Goal: Task Accomplishment & Management: Manage account settings

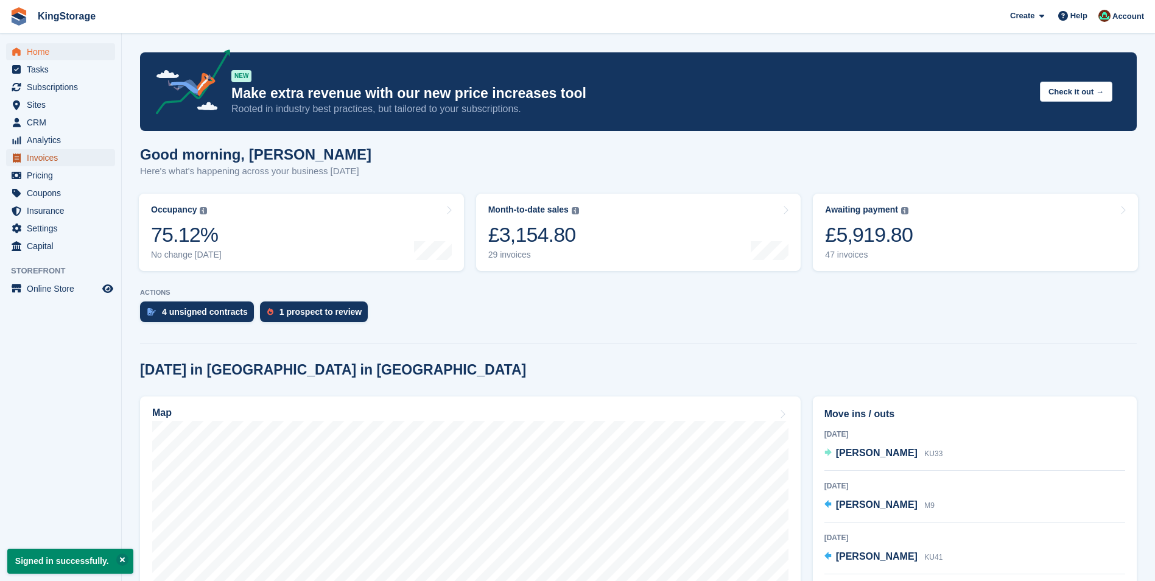
click at [61, 161] on span "Invoices" at bounding box center [63, 157] width 73 height 17
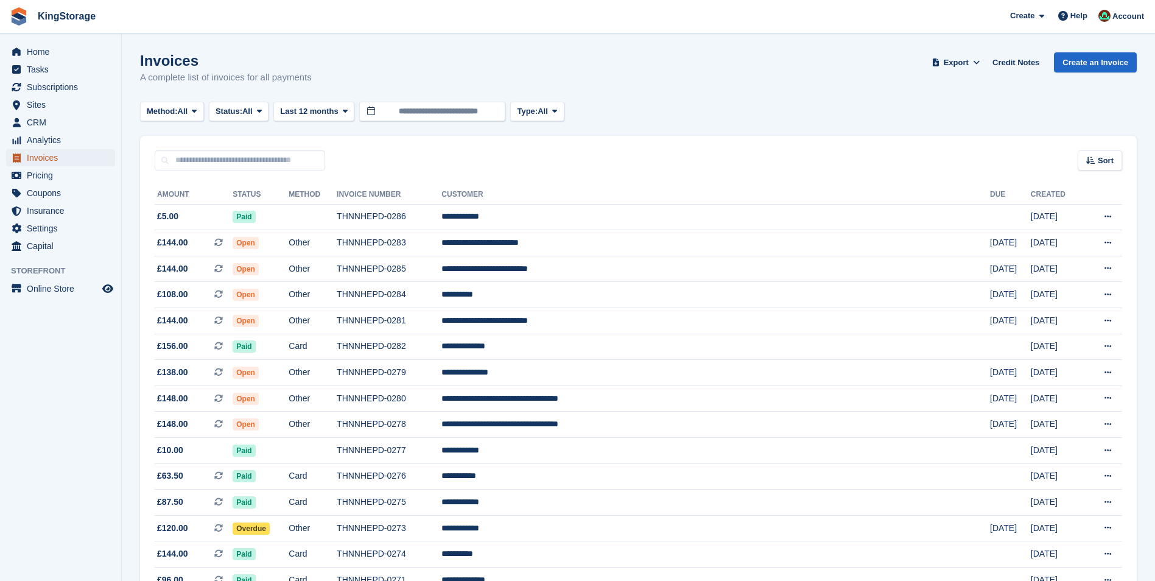
click at [40, 158] on span "Invoices" at bounding box center [63, 157] width 73 height 17
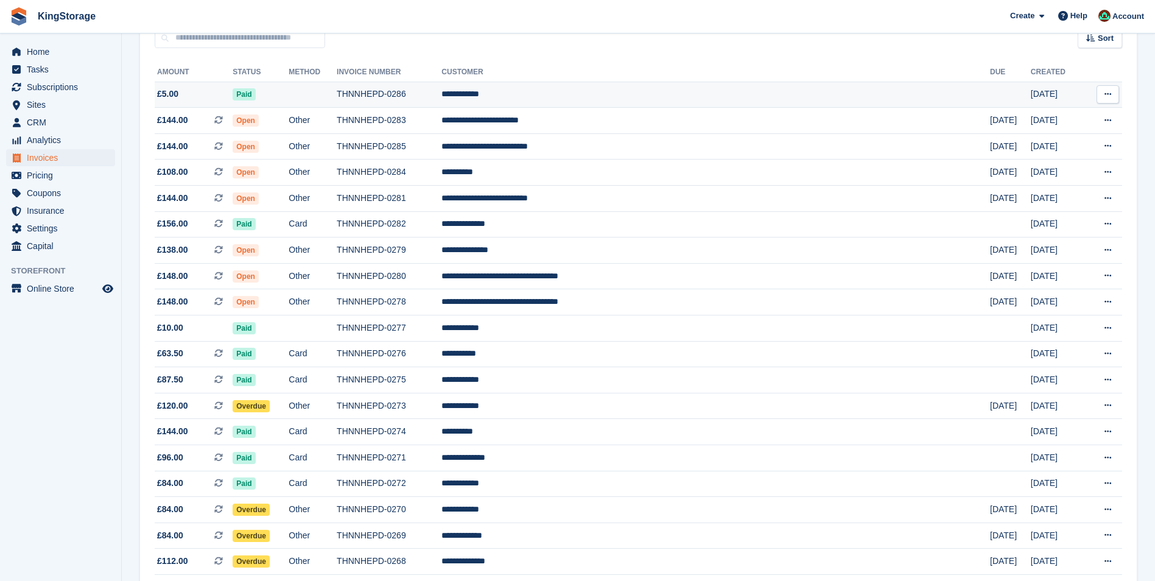
scroll to position [122, 0]
click at [51, 159] on span "Invoices" at bounding box center [63, 157] width 73 height 17
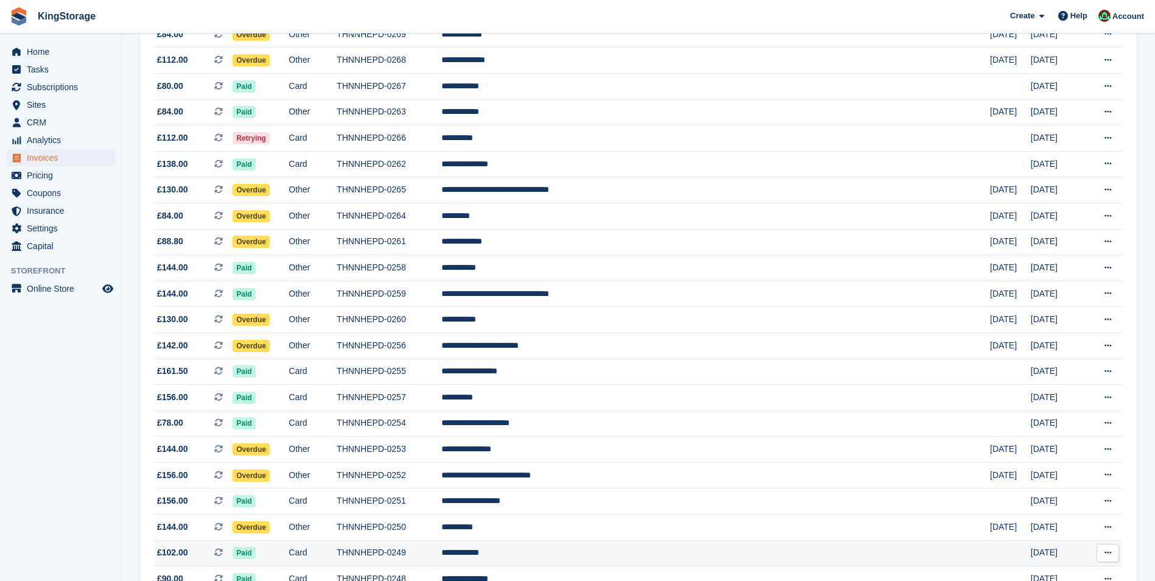
scroll to position [670, 0]
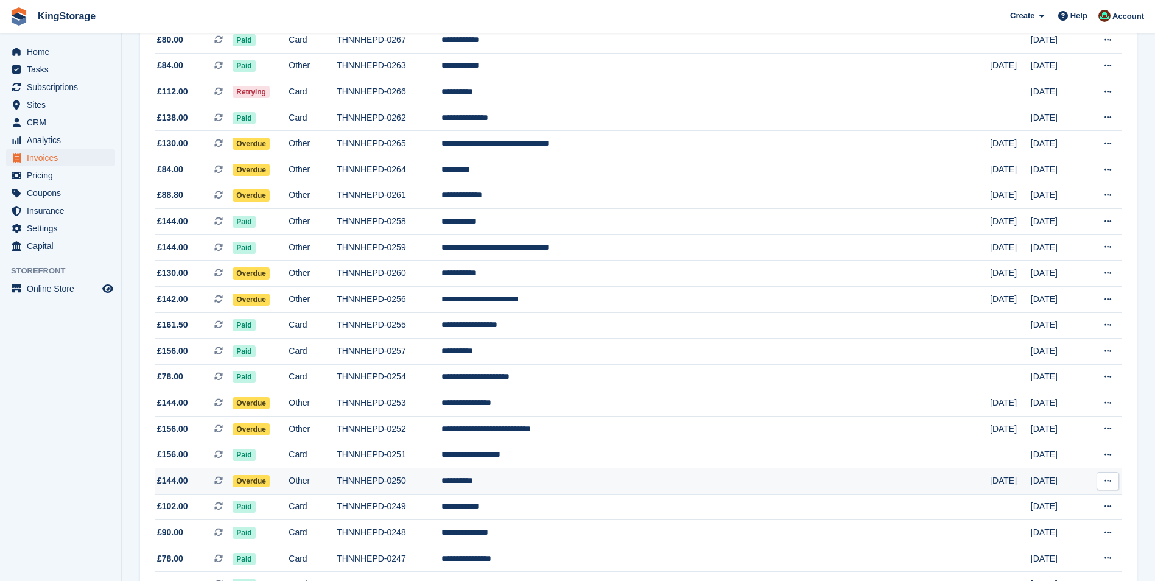
click at [442, 482] on td "THNNHEPD-0250" at bounding box center [389, 481] width 105 height 26
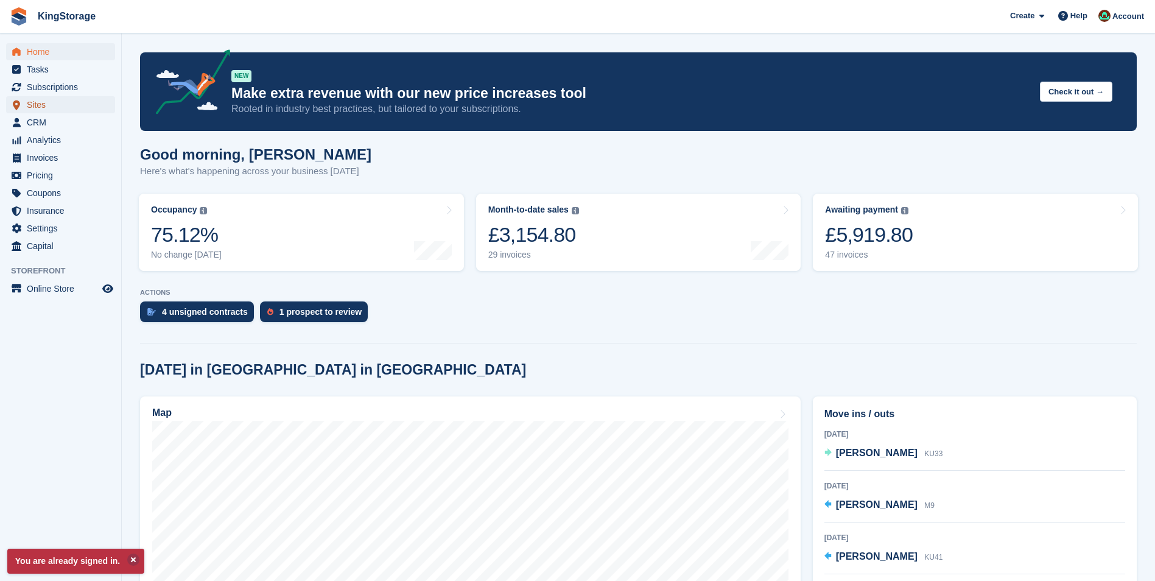
click at [36, 106] on span "Sites" at bounding box center [63, 104] width 73 height 17
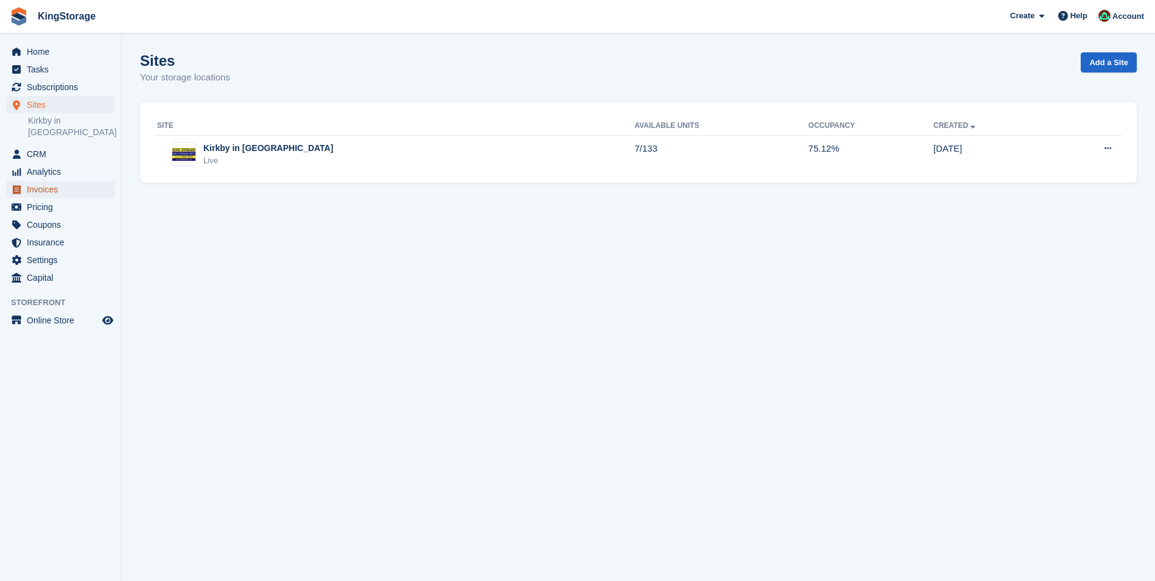
click at [40, 181] on span "Invoices" at bounding box center [63, 189] width 73 height 17
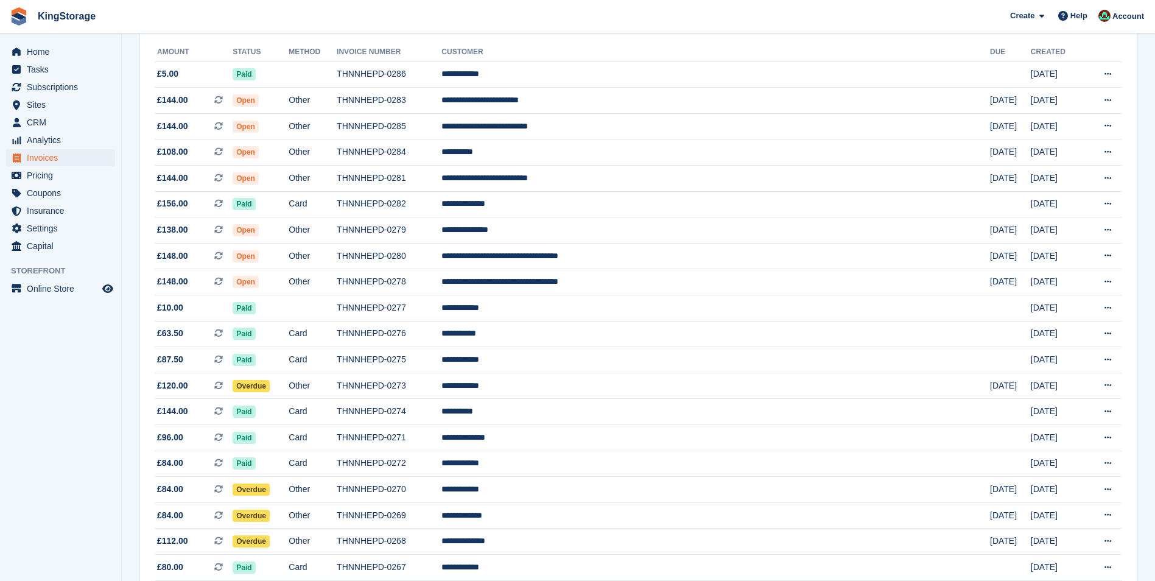
scroll to position [244, 0]
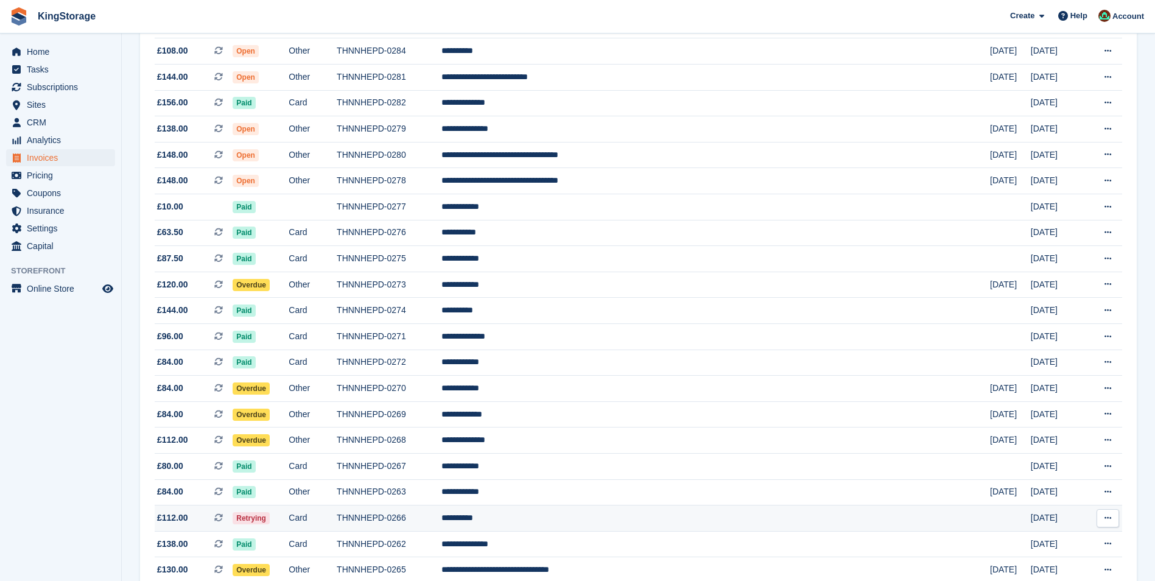
click at [442, 515] on td "THNNHEPD-0266" at bounding box center [389, 519] width 105 height 26
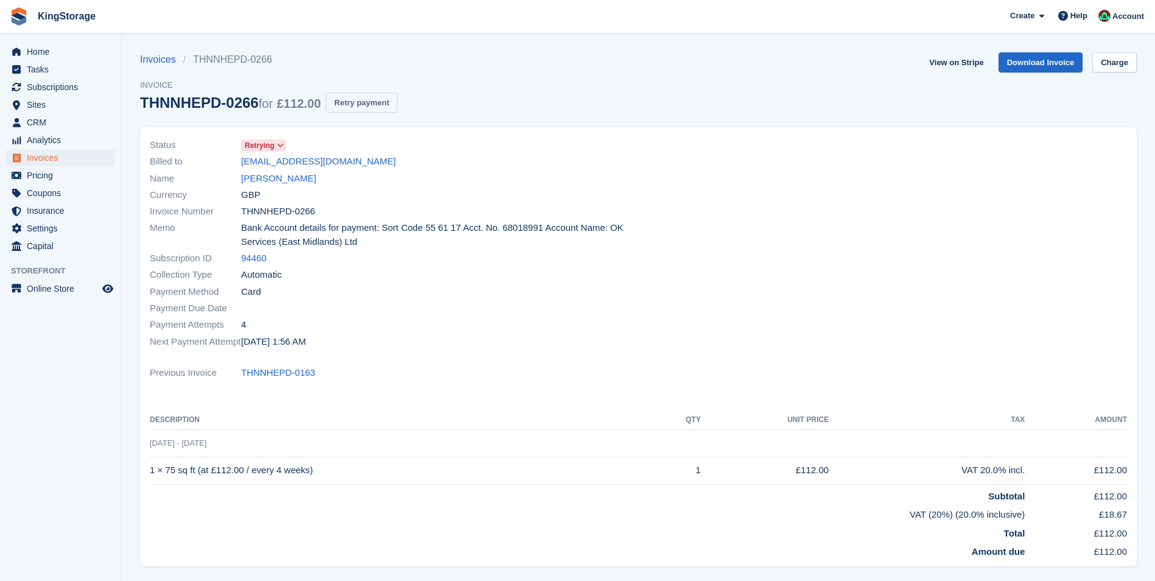
click at [370, 105] on button "Retry payment" at bounding box center [362, 103] width 72 height 20
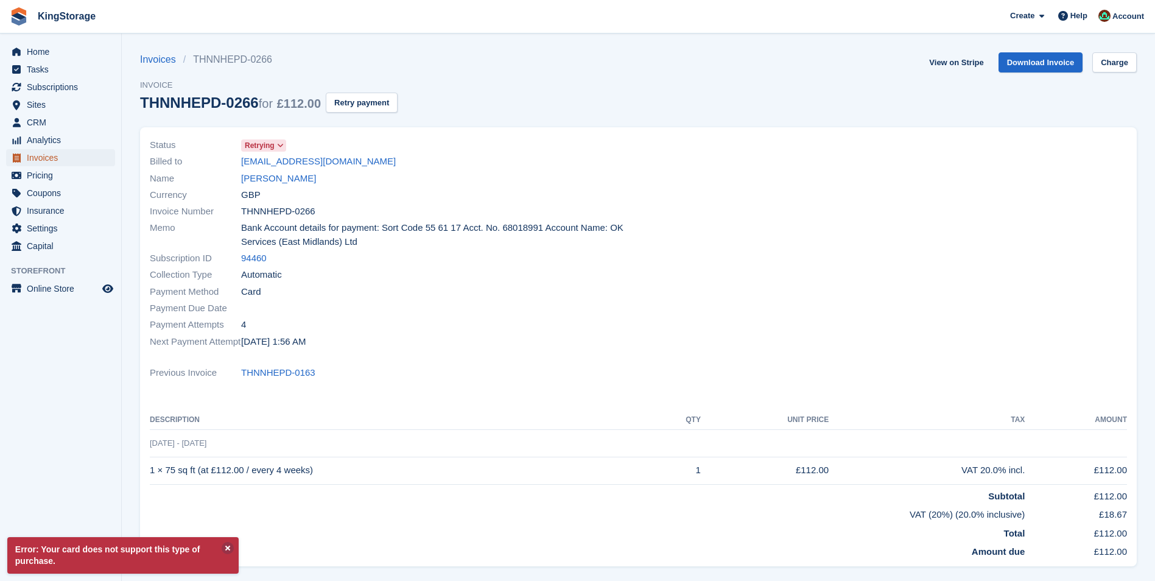
click at [46, 160] on span "Invoices" at bounding box center [63, 157] width 73 height 17
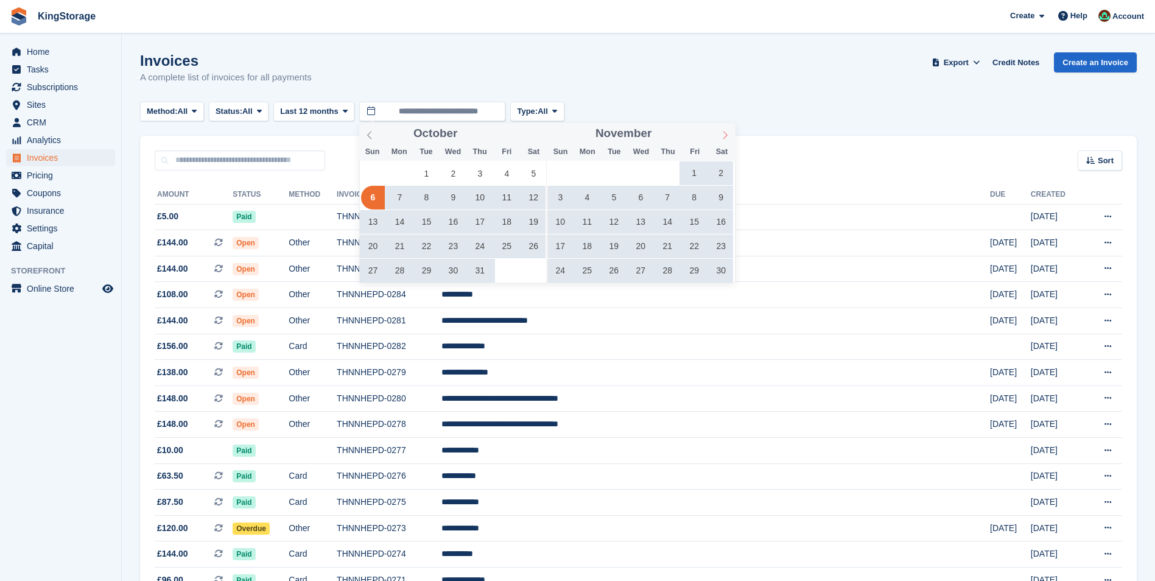
click at [723, 136] on icon at bounding box center [725, 135] width 9 height 9
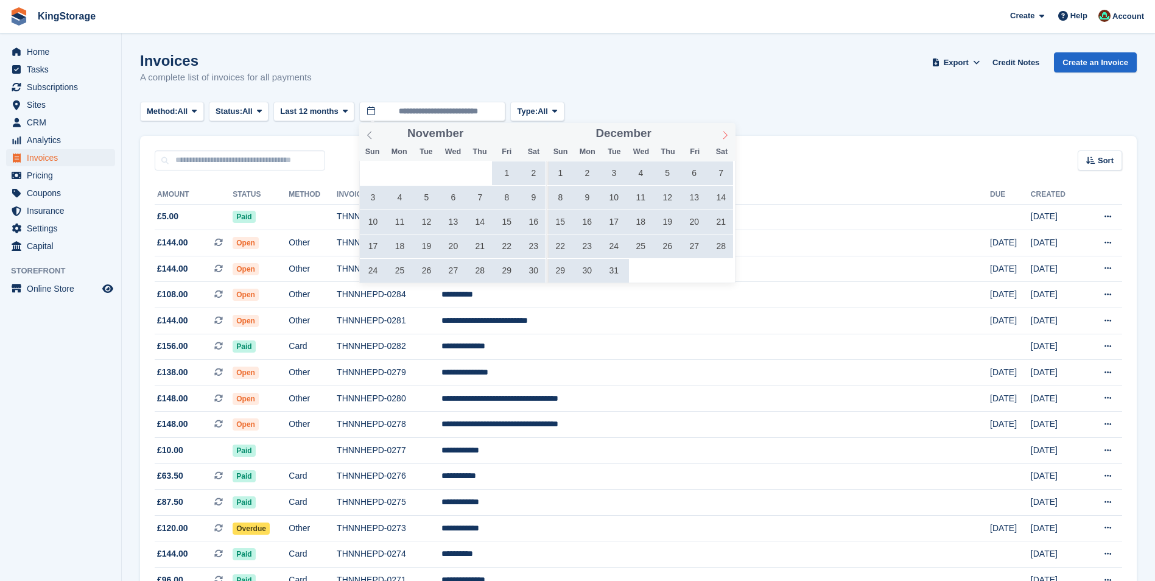
click at [723, 136] on icon at bounding box center [725, 135] width 9 height 9
type input "****"
click at [723, 136] on icon at bounding box center [725, 135] width 9 height 9
type input "****"
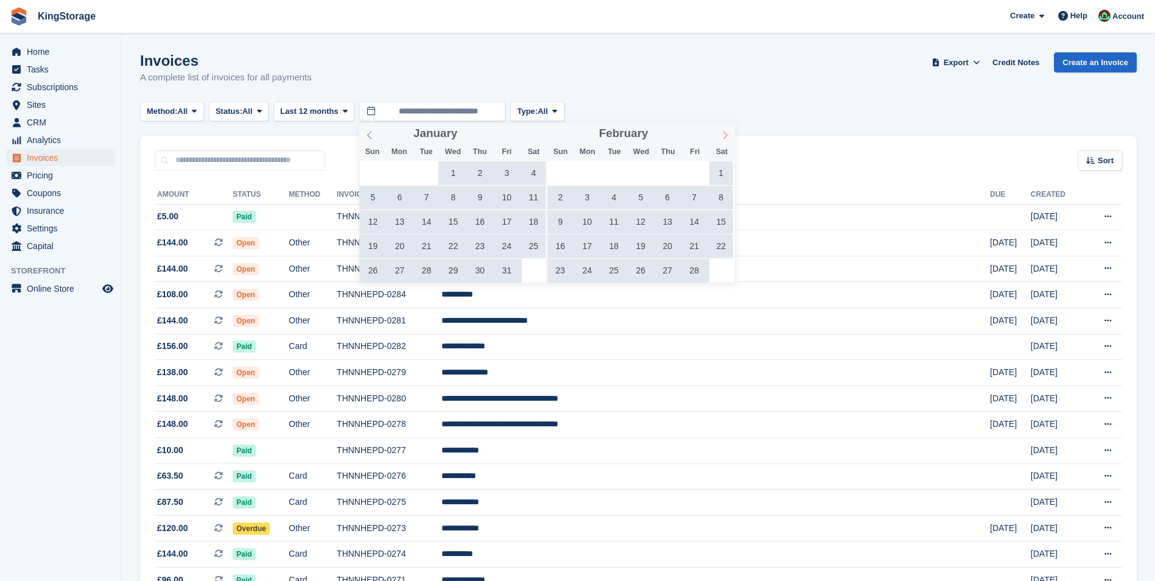
click at [723, 136] on icon at bounding box center [725, 135] width 9 height 9
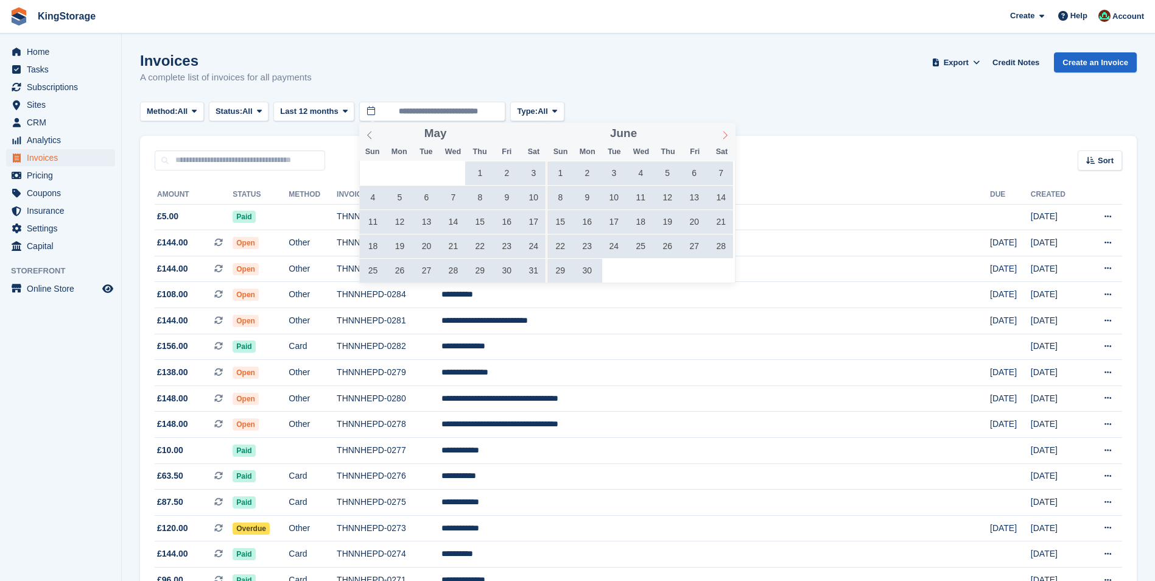
click at [723, 136] on icon at bounding box center [725, 135] width 9 height 9
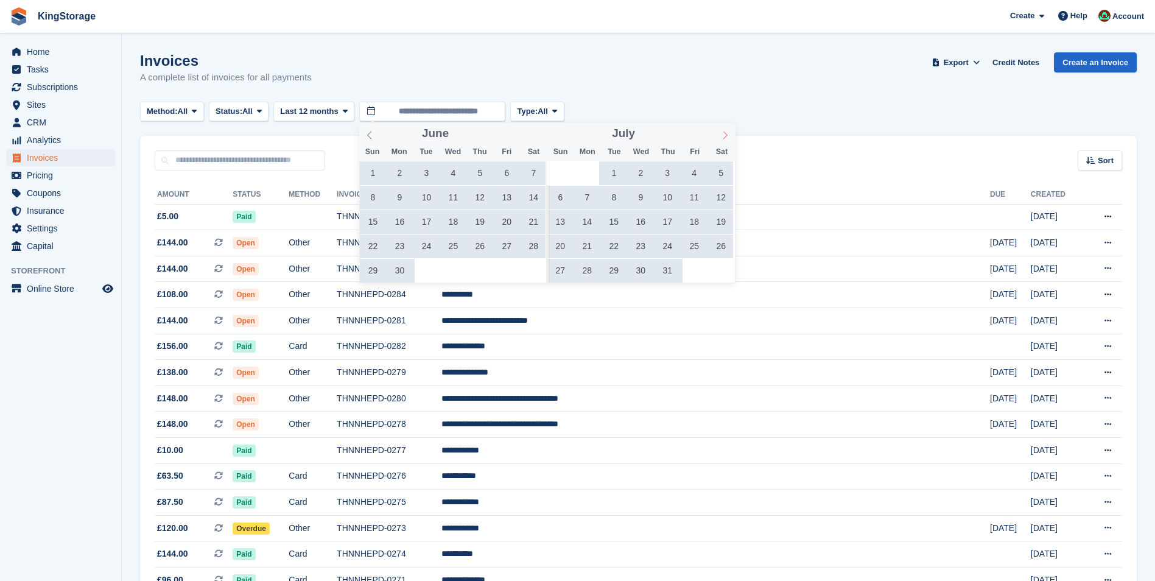
click at [723, 136] on icon at bounding box center [725, 135] width 9 height 9
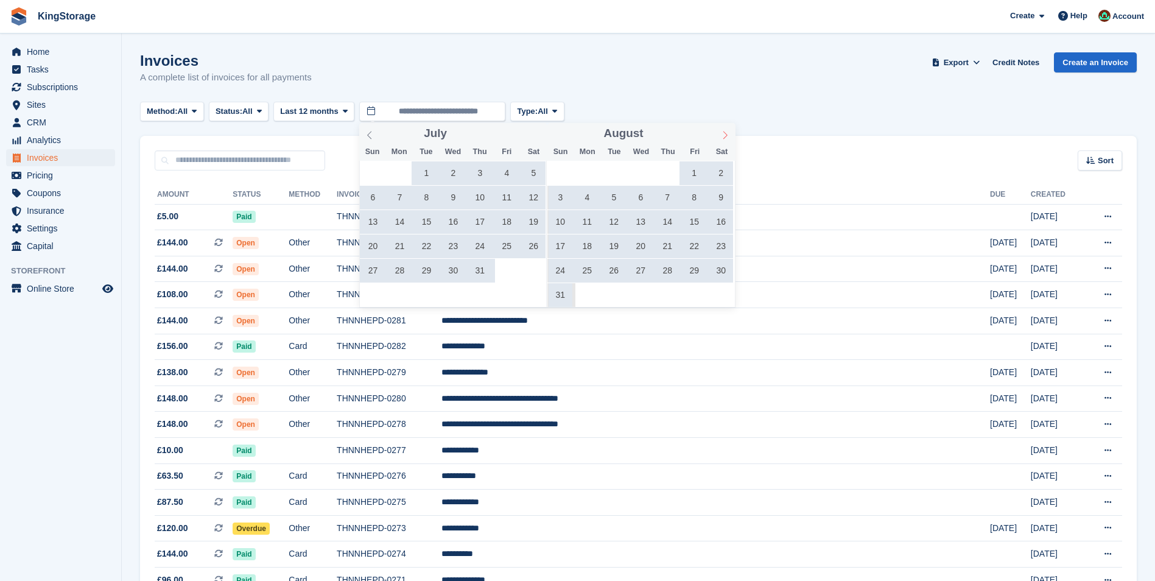
click at [723, 136] on icon at bounding box center [725, 135] width 9 height 9
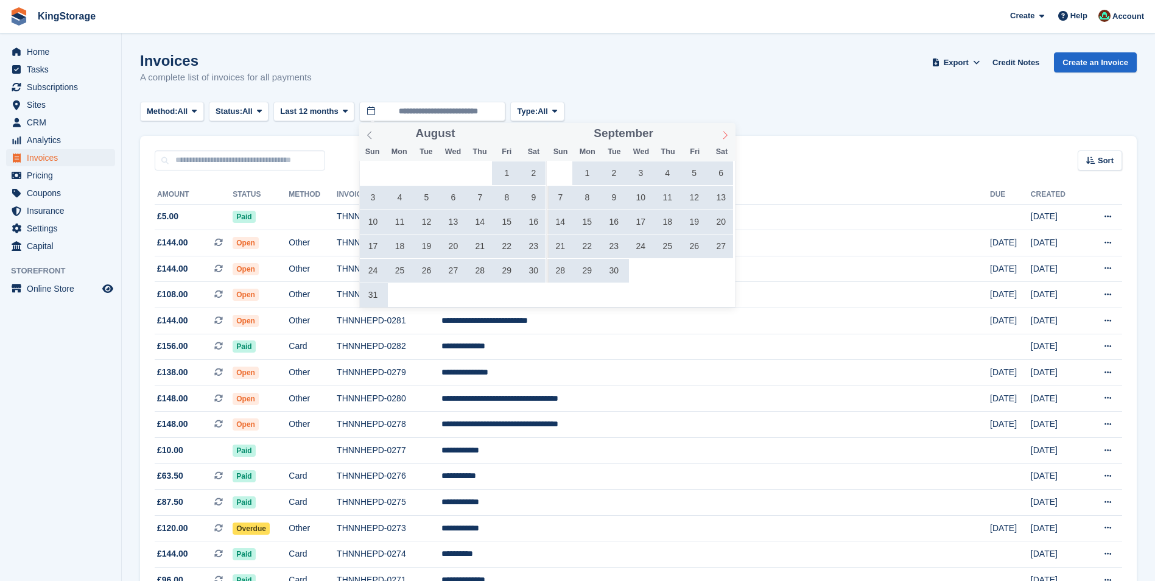
click at [723, 136] on icon at bounding box center [725, 135] width 9 height 9
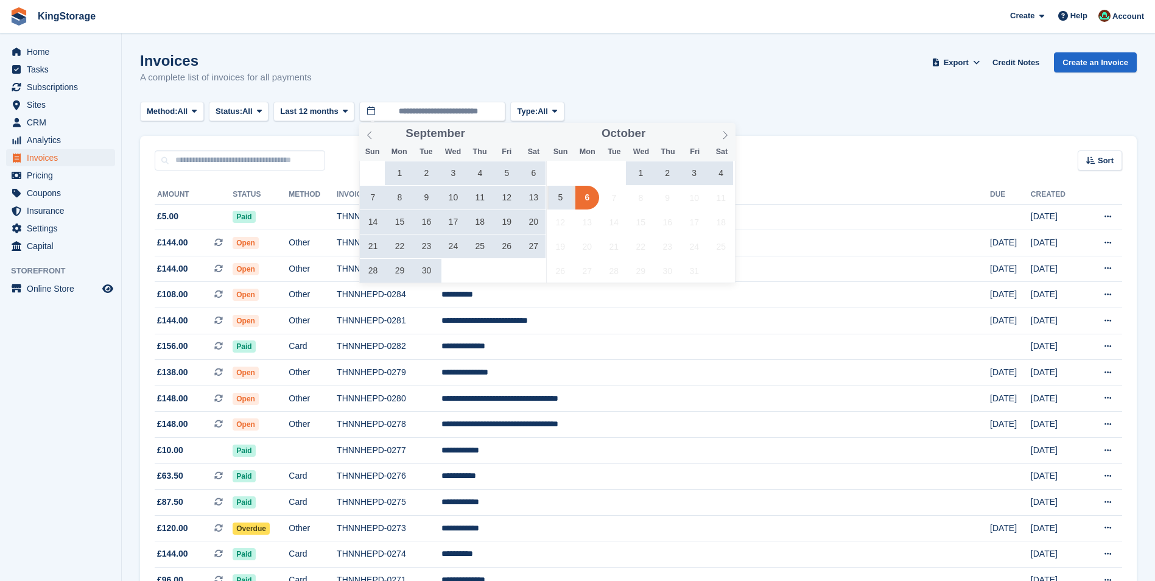
click at [696, 169] on span "3" at bounding box center [695, 173] width 24 height 24
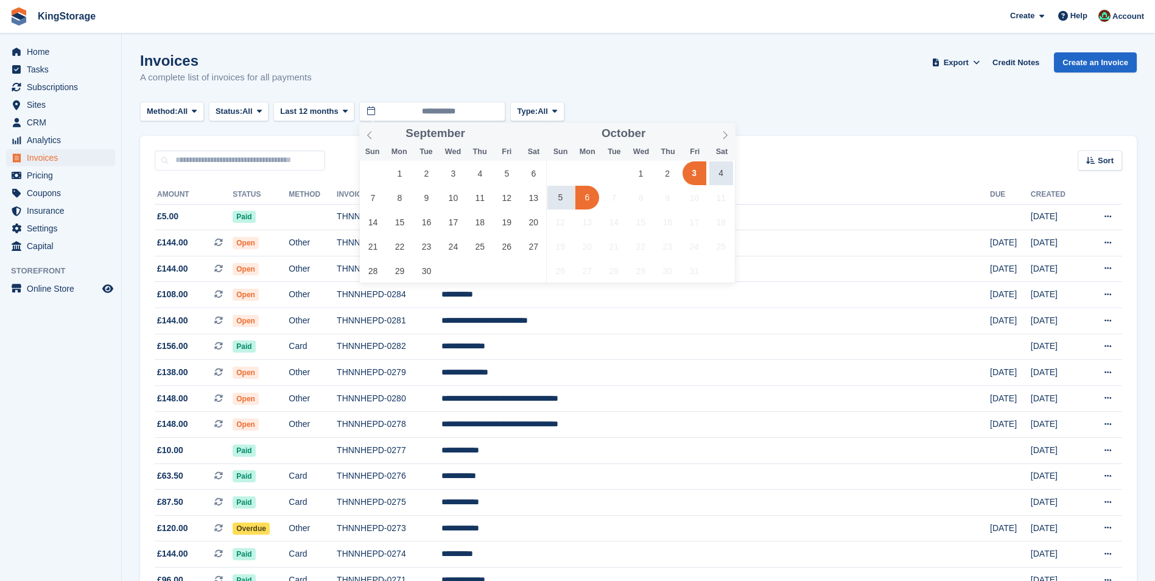
click at [590, 202] on span "6" at bounding box center [588, 198] width 24 height 24
type input "**********"
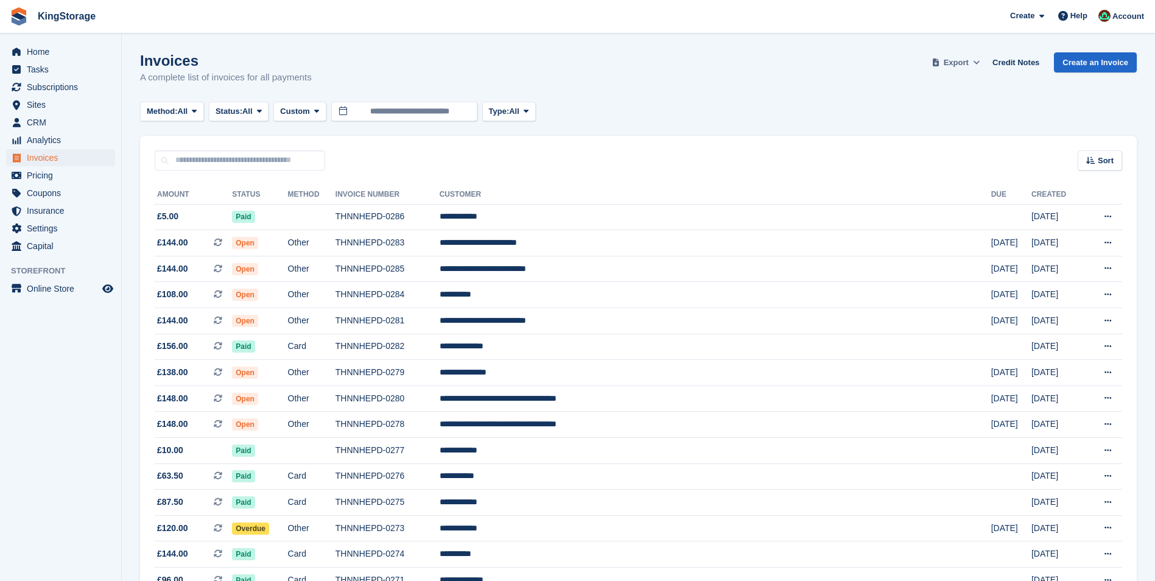
click at [962, 62] on span "Export" at bounding box center [956, 63] width 25 height 12
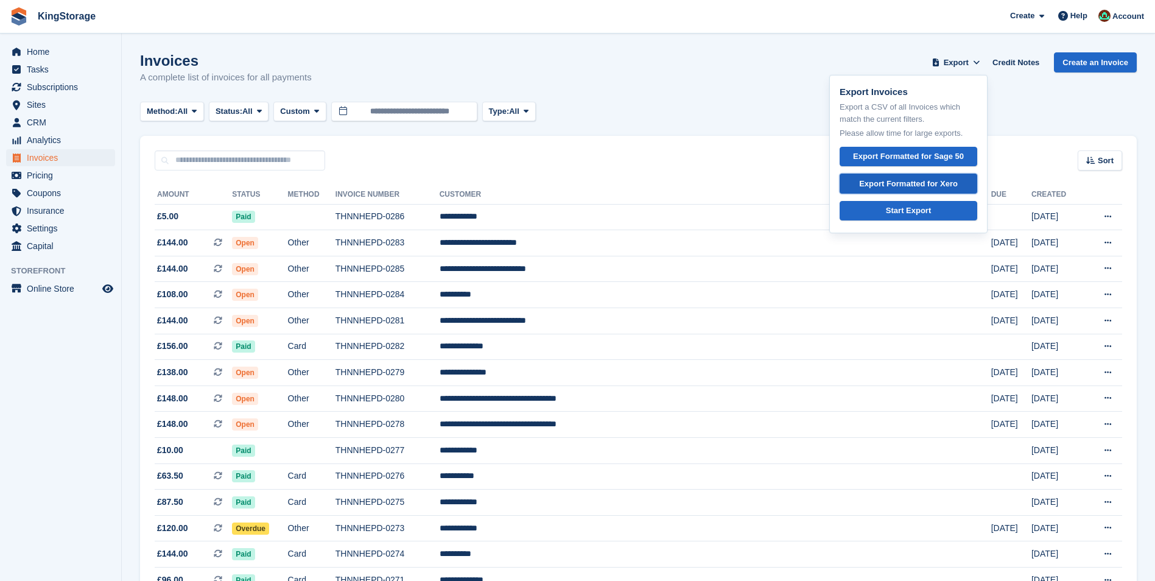
click at [918, 180] on div "Export Formatted for Xero" at bounding box center [908, 184] width 99 height 12
click at [53, 157] on span "Invoices" at bounding box center [63, 157] width 73 height 17
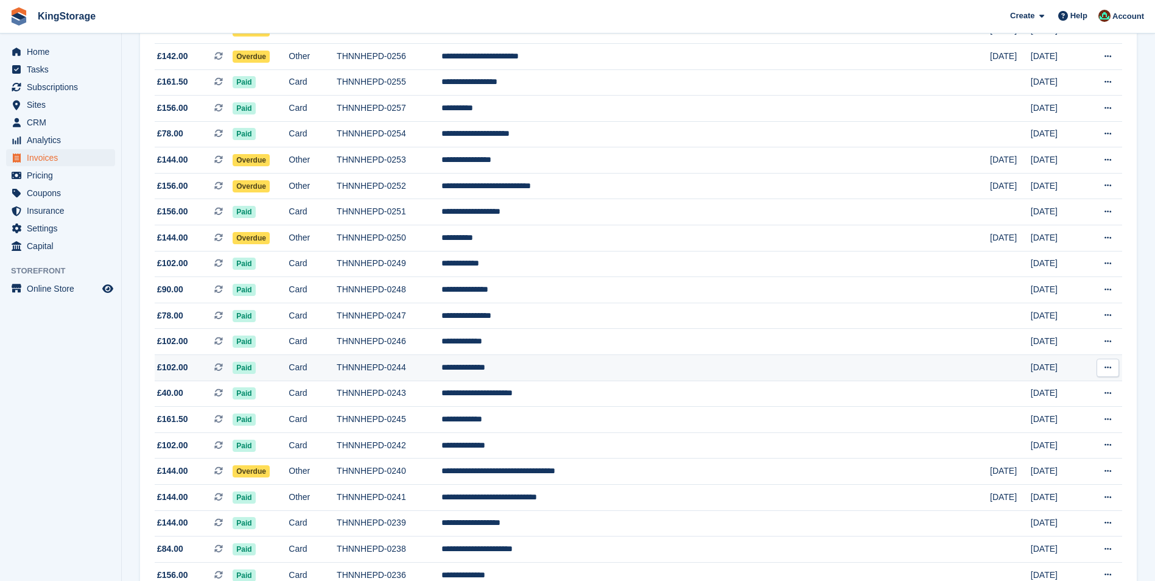
scroll to position [981, 0]
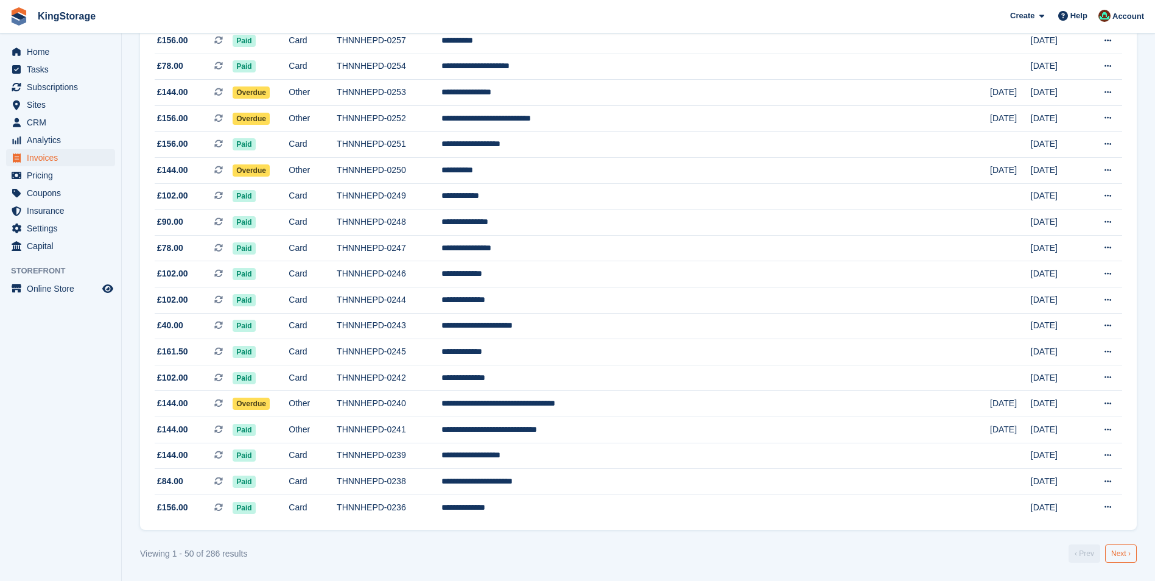
click at [1124, 559] on link "Next ›" at bounding box center [1121, 554] width 32 height 18
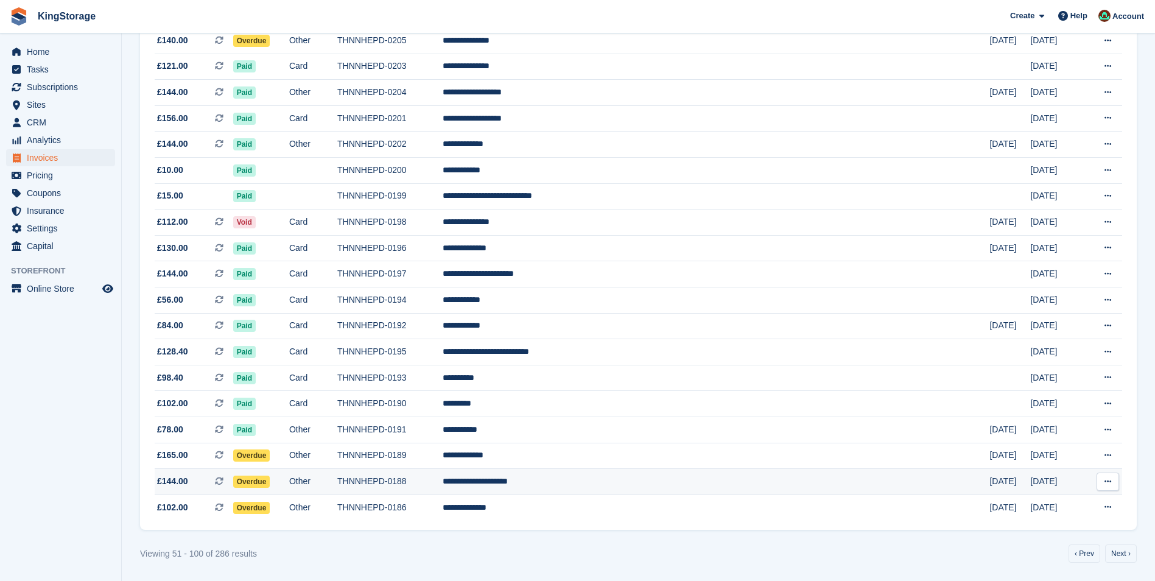
click at [443, 484] on td "THNNHEPD-0188" at bounding box center [389, 482] width 105 height 26
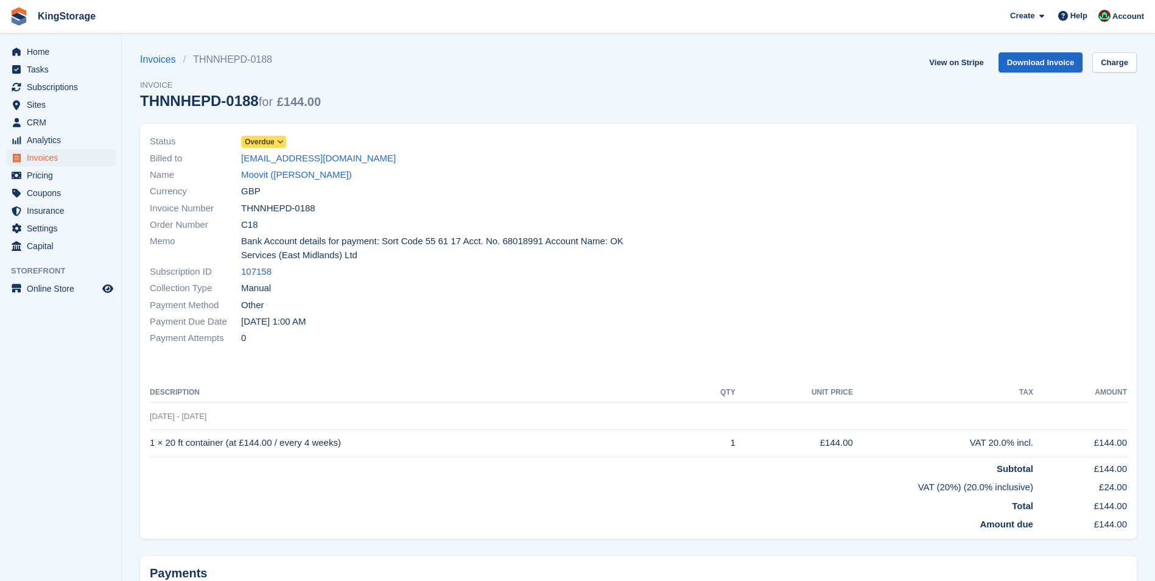
click at [281, 141] on icon at bounding box center [280, 141] width 7 height 7
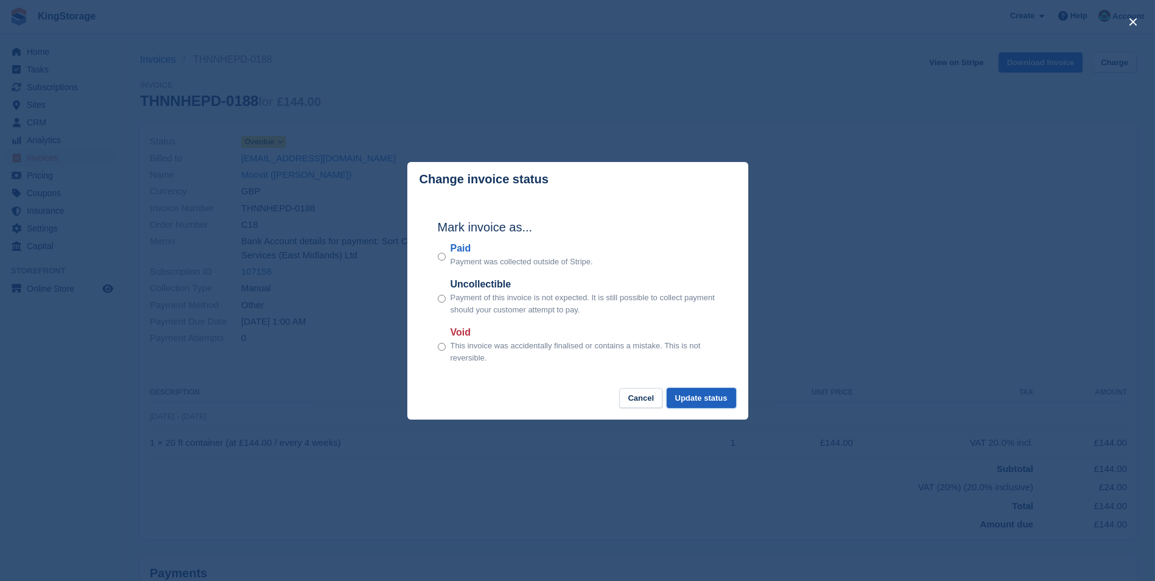
click at [711, 395] on button "Update status" at bounding box center [701, 398] width 69 height 20
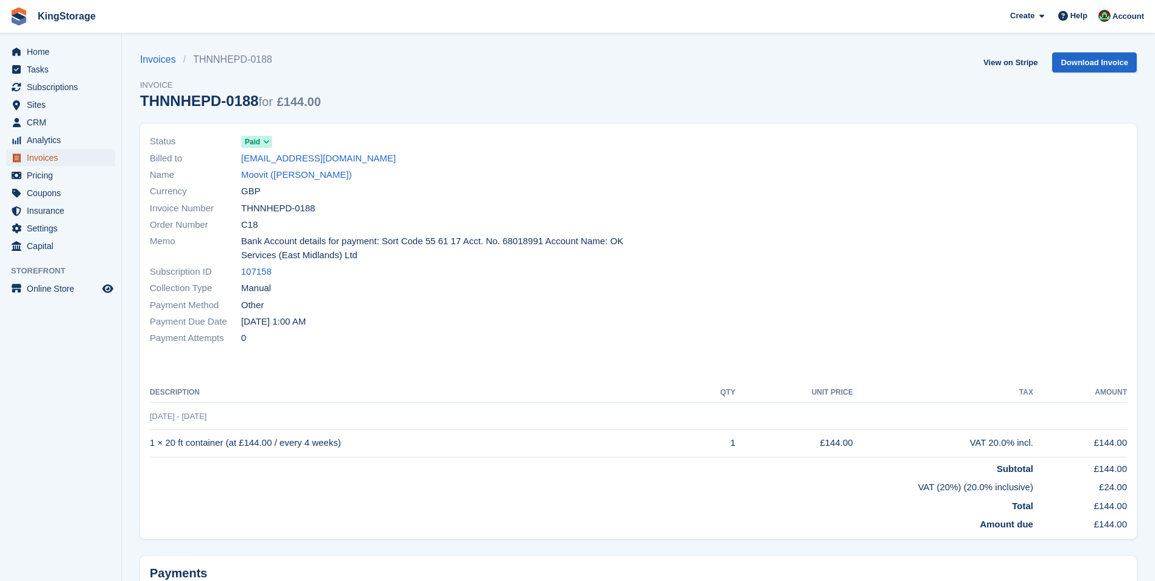
click at [43, 157] on span "Invoices" at bounding box center [63, 157] width 73 height 17
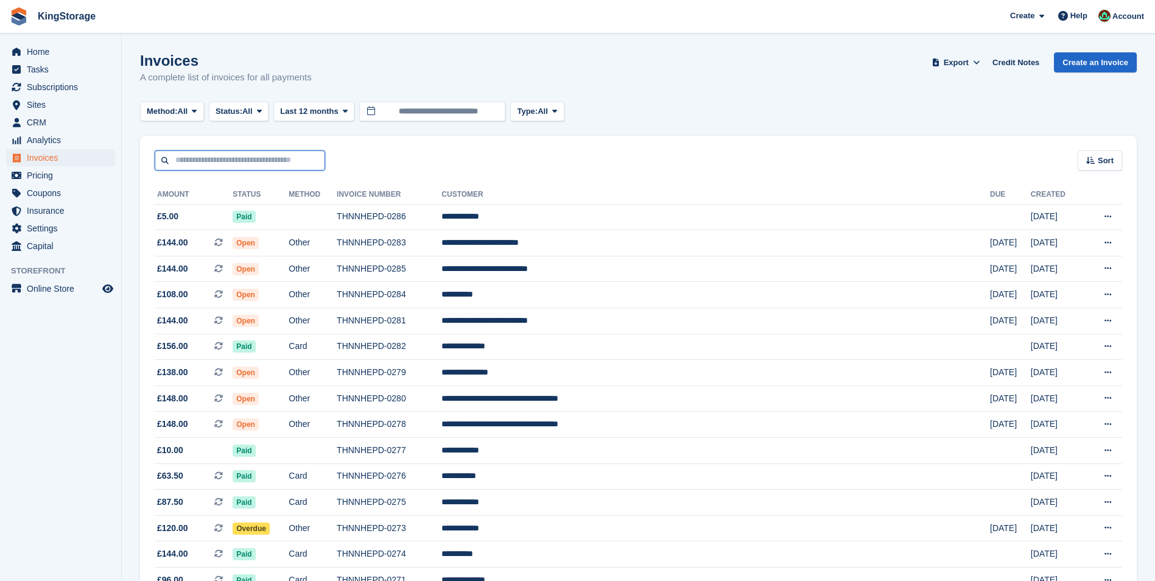
click at [230, 160] on input "text" at bounding box center [240, 160] width 171 height 20
type input "****"
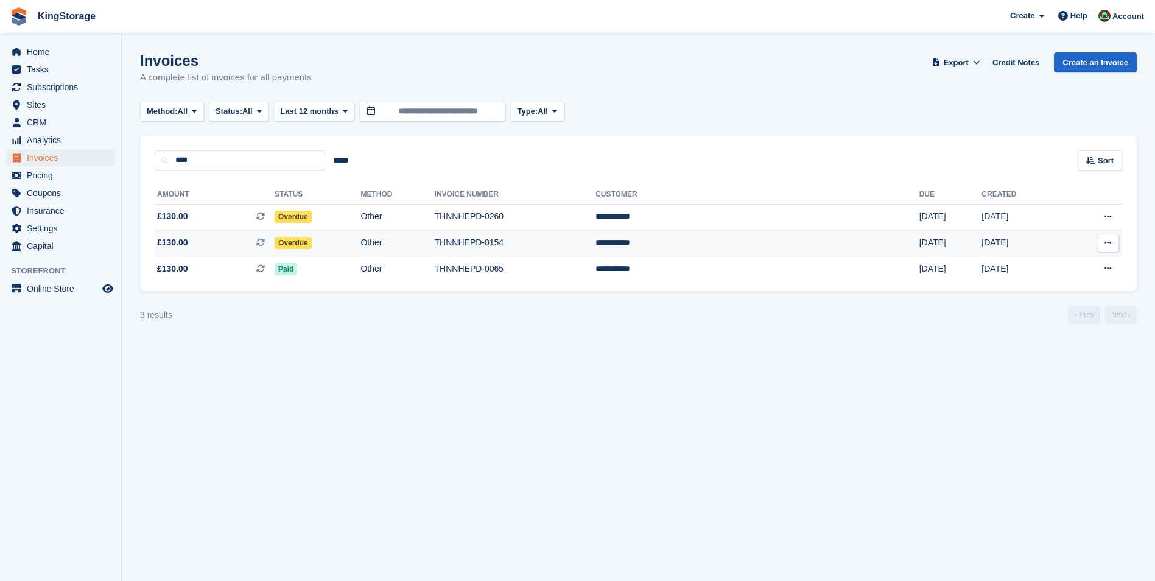
click at [526, 244] on td "THNNHEPD-0154" at bounding box center [515, 243] width 161 height 26
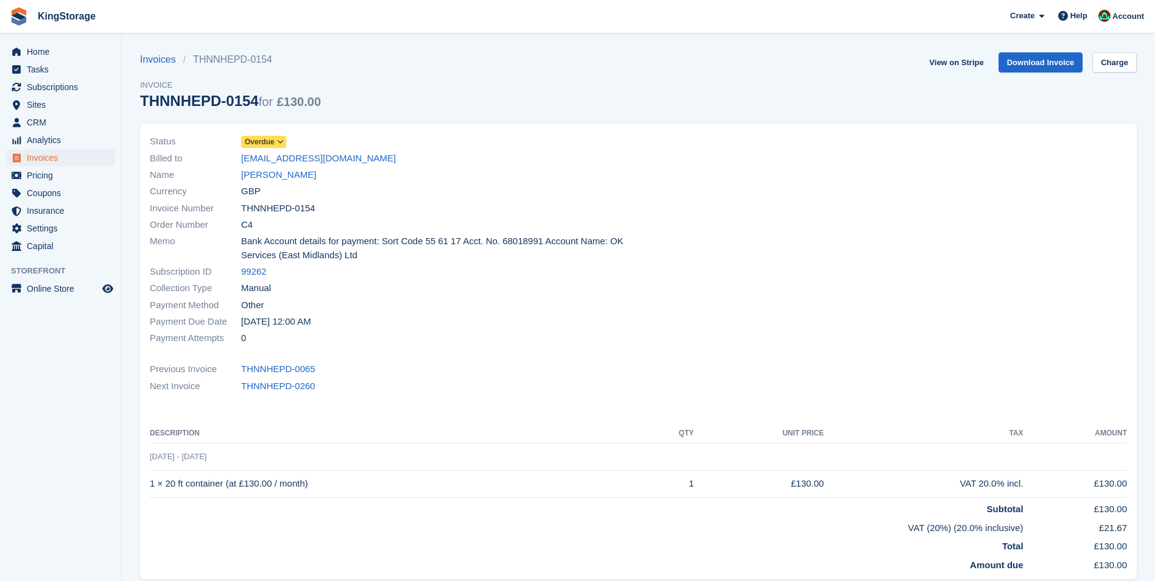
click at [280, 142] on icon at bounding box center [280, 141] width 7 height 7
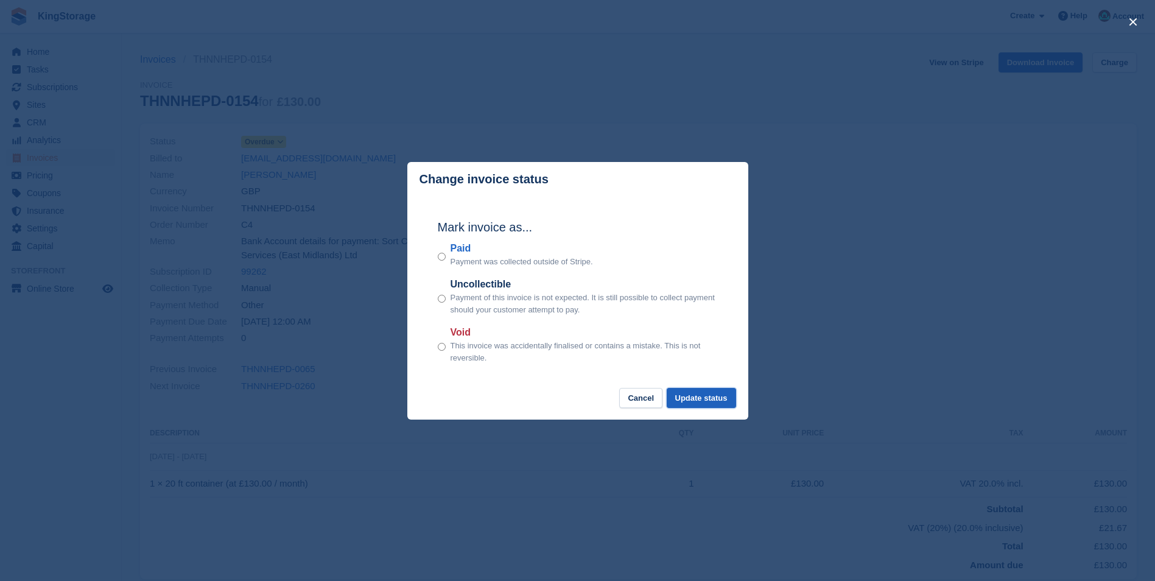
drag, startPoint x: 683, startPoint y: 404, endPoint x: 689, endPoint y: 398, distance: 7.8
click at [685, 404] on button "Update status" at bounding box center [701, 398] width 69 height 20
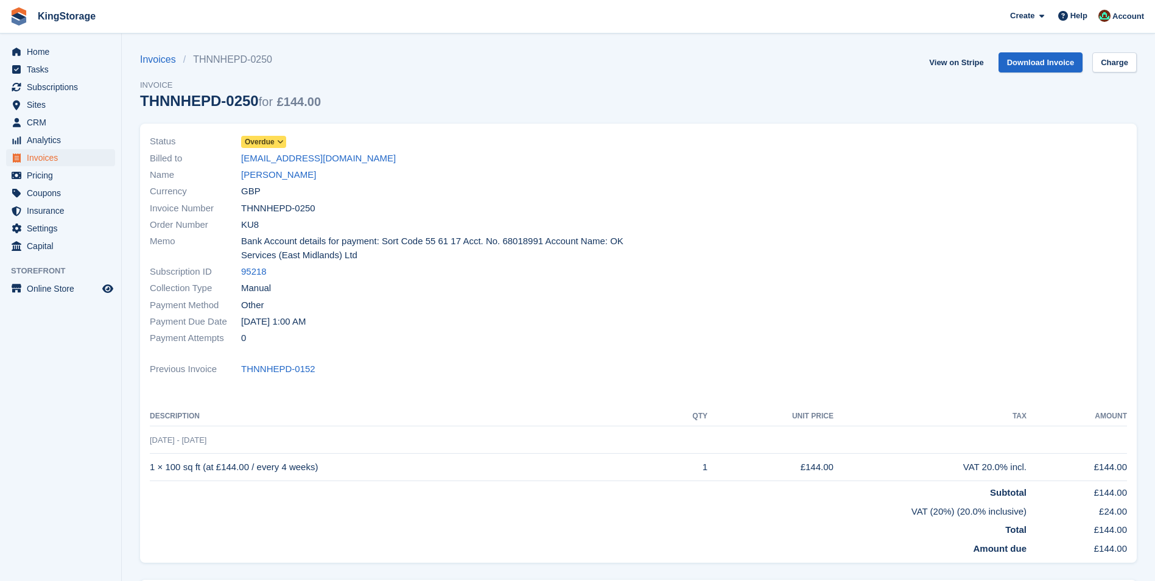
click at [280, 139] on icon at bounding box center [280, 141] width 7 height 7
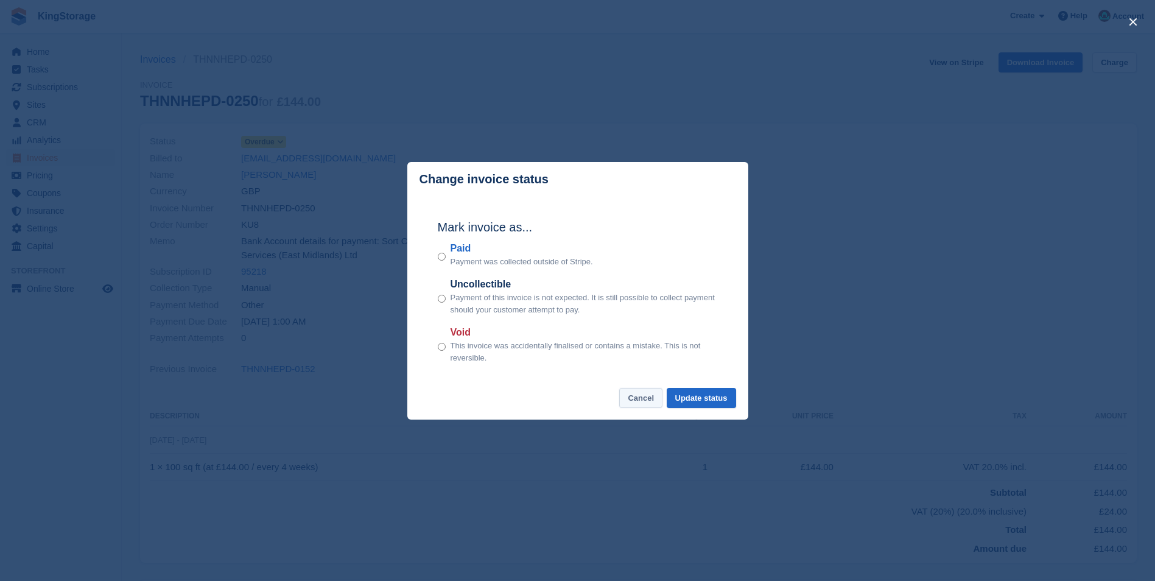
click at [647, 398] on button "Cancel" at bounding box center [640, 398] width 43 height 20
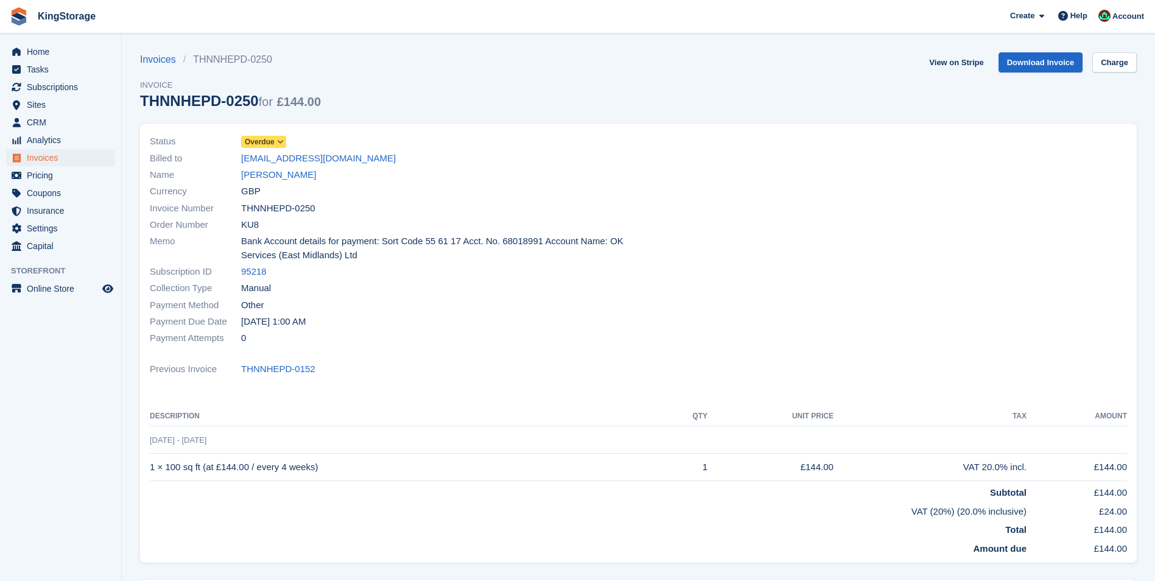
click at [279, 141] on icon at bounding box center [280, 141] width 7 height 7
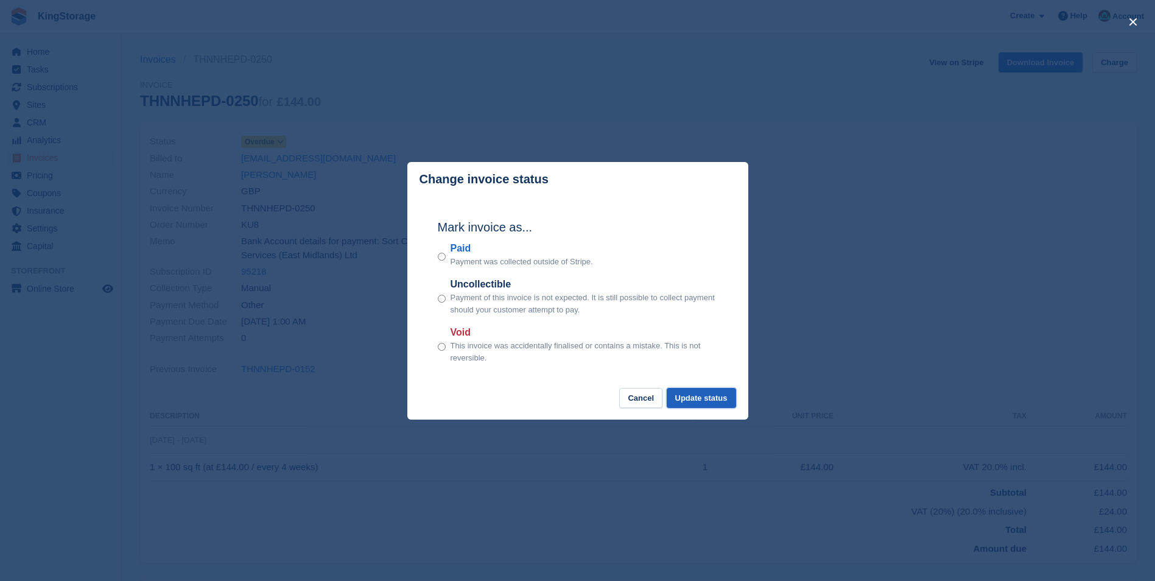
click at [708, 401] on button "Update status" at bounding box center [701, 398] width 69 height 20
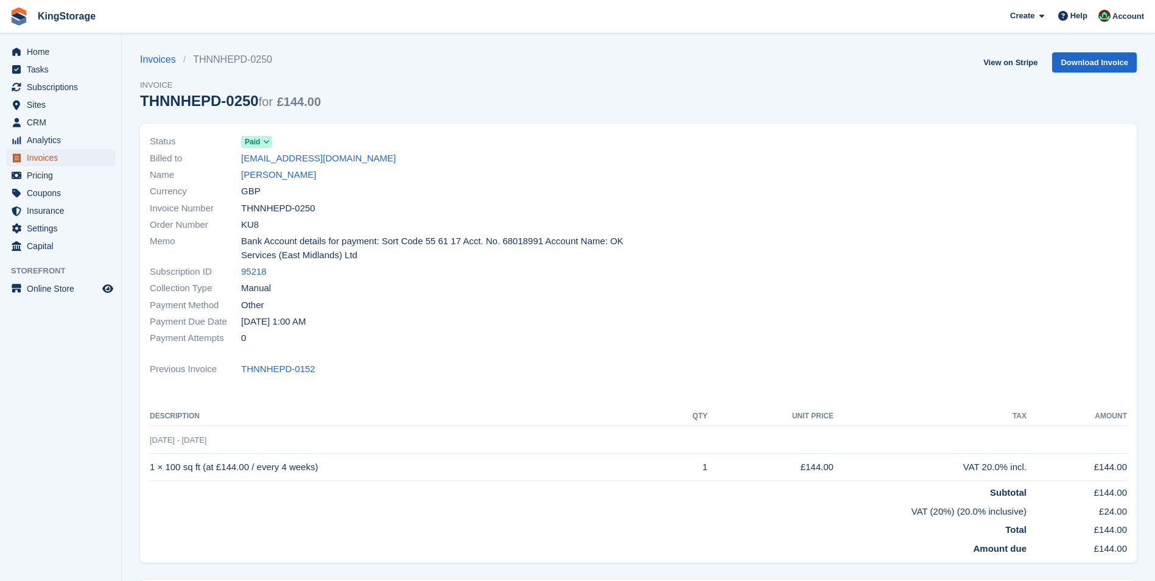
click at [54, 155] on span "Invoices" at bounding box center [63, 157] width 73 height 17
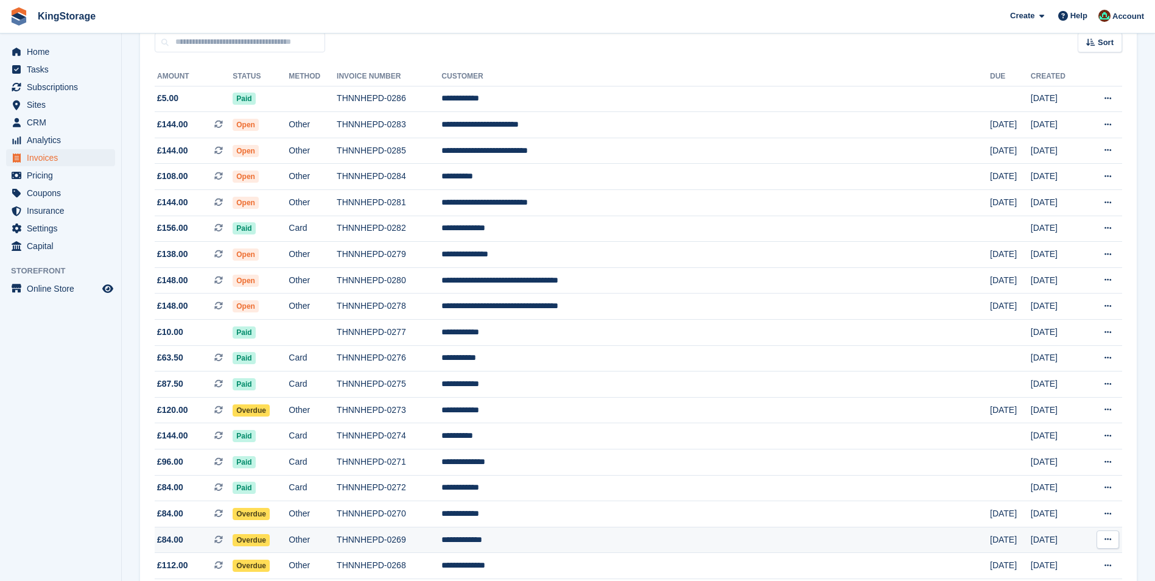
scroll to position [122, 0]
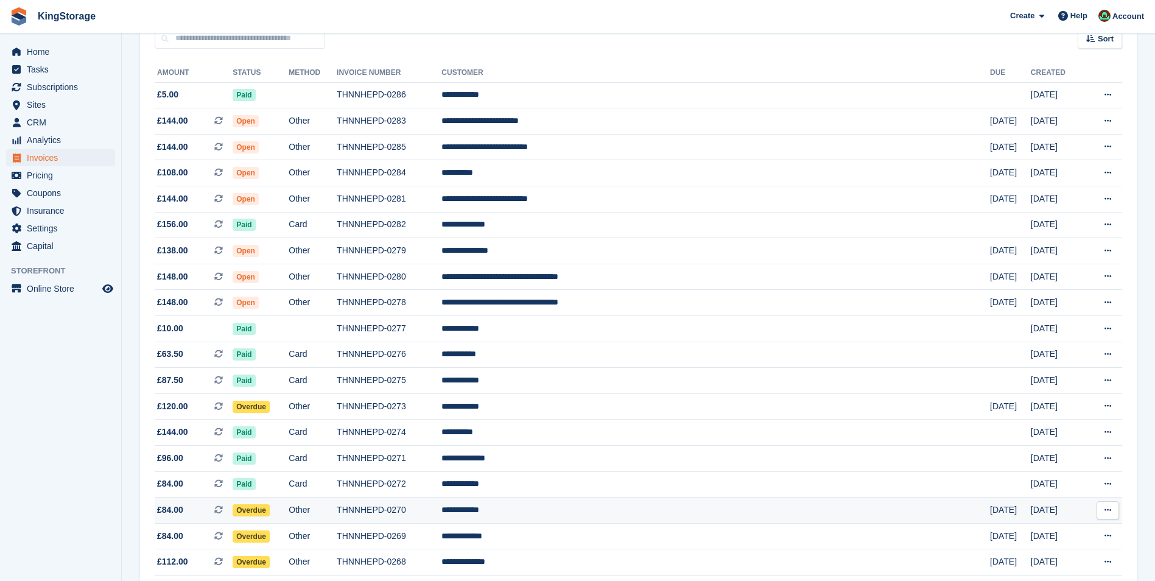
click at [442, 518] on td "THNNHEPD-0270" at bounding box center [389, 511] width 105 height 26
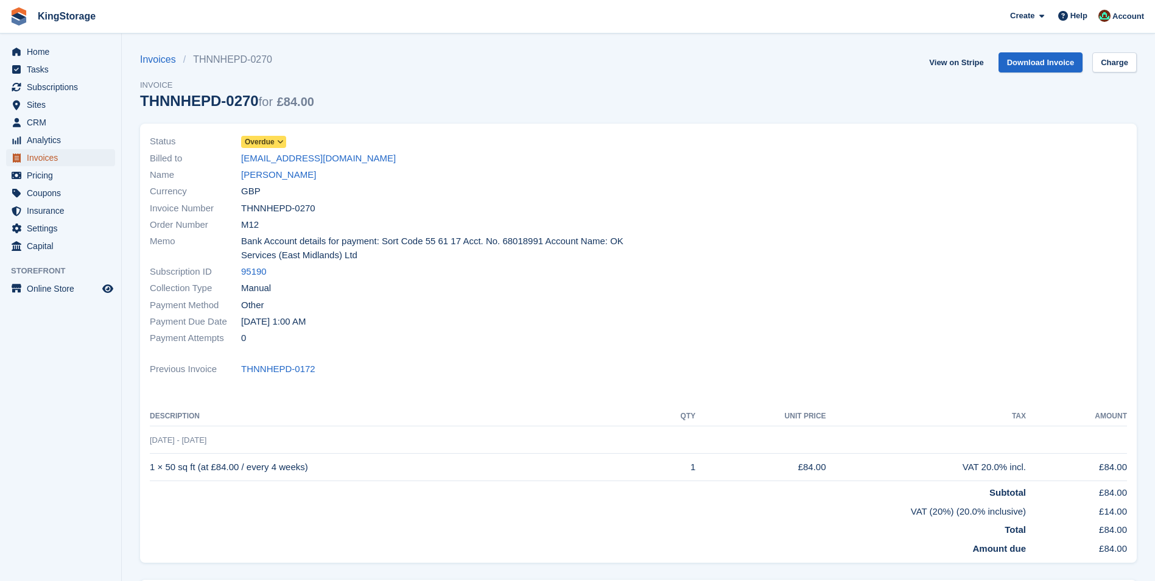
click at [55, 158] on span "Invoices" at bounding box center [63, 157] width 73 height 17
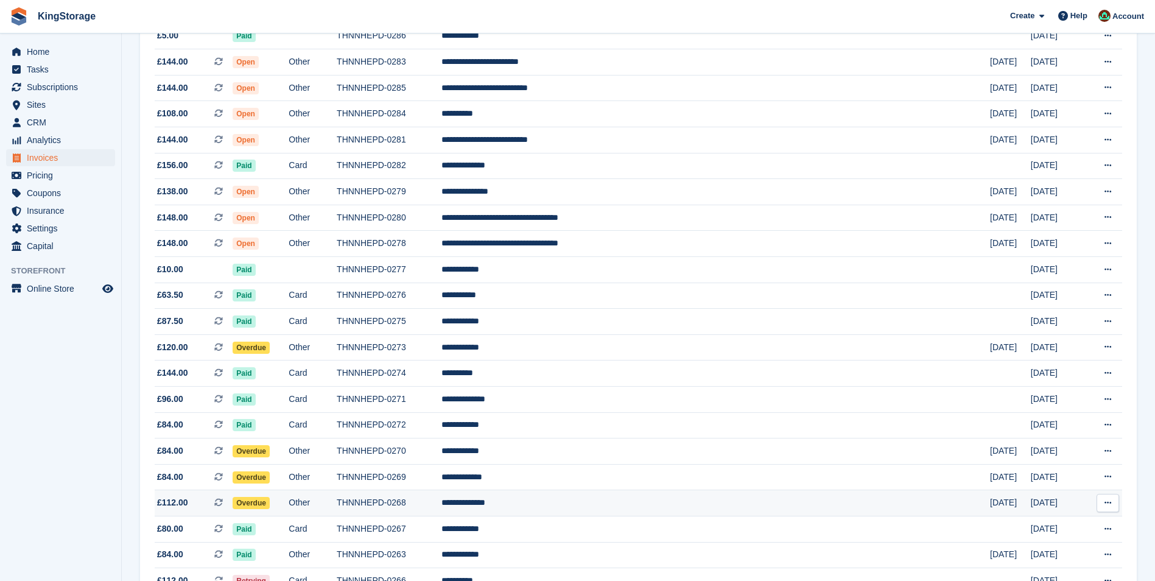
scroll to position [183, 0]
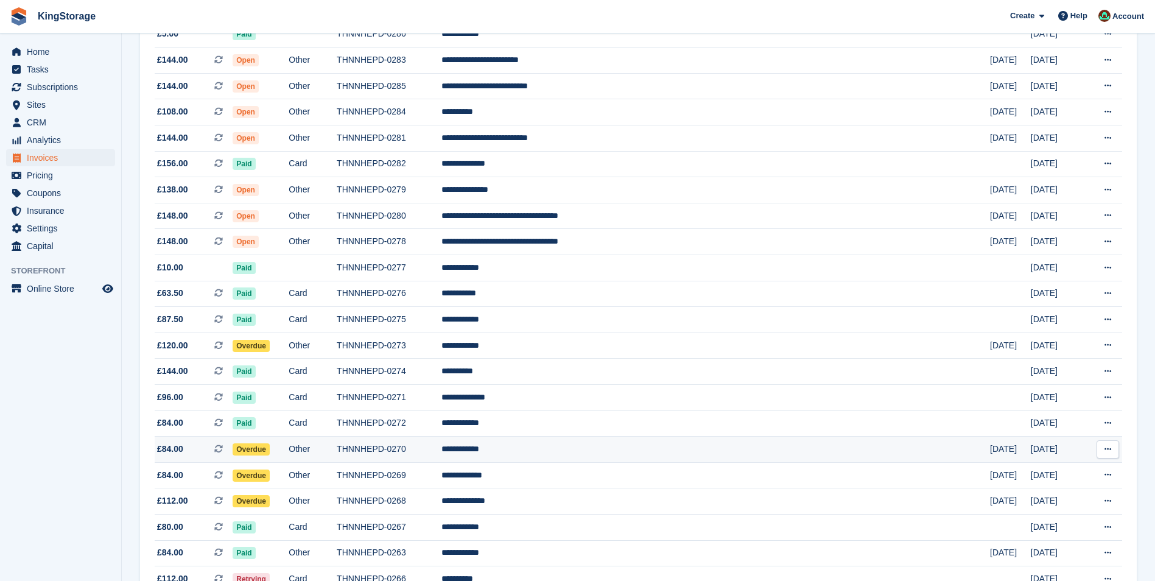
click at [442, 449] on td "THNNHEPD-0270" at bounding box center [389, 450] width 105 height 26
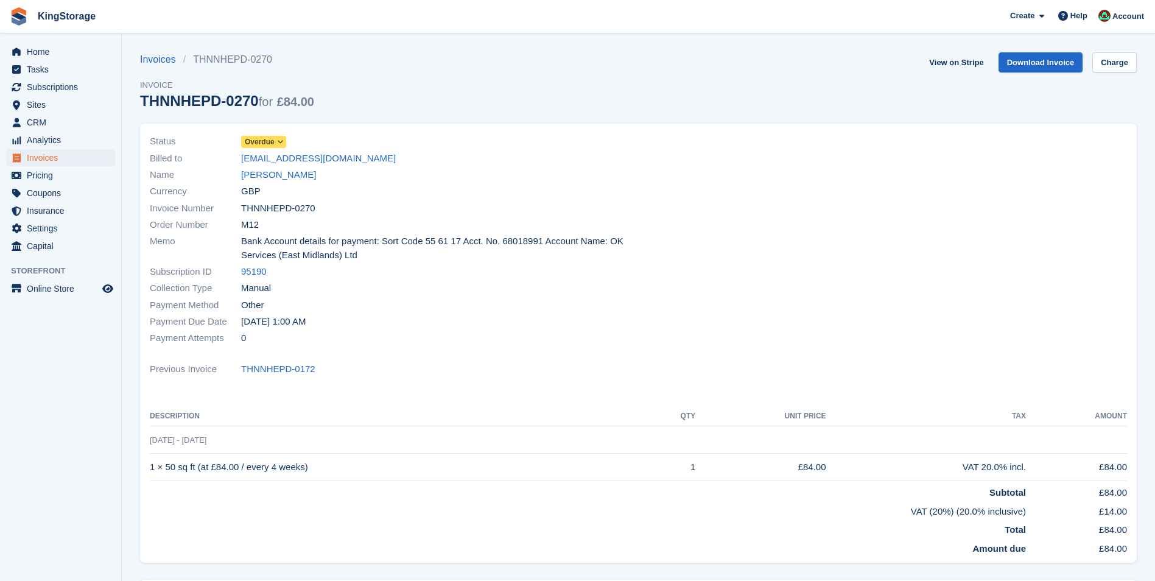
click at [281, 143] on icon at bounding box center [280, 141] width 7 height 7
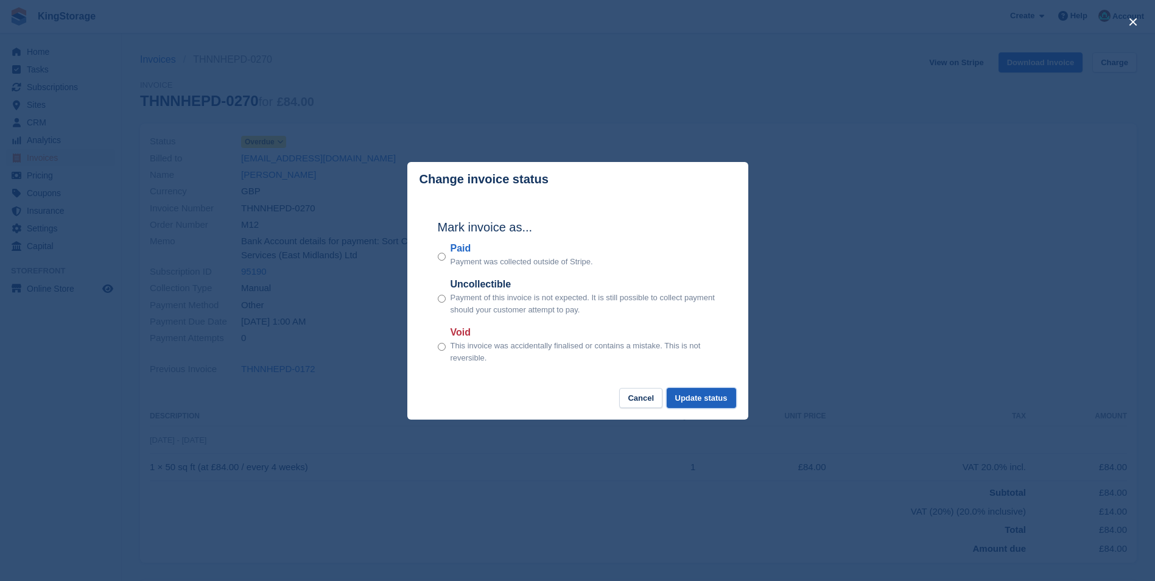
click at [711, 407] on button "Update status" at bounding box center [701, 398] width 69 height 20
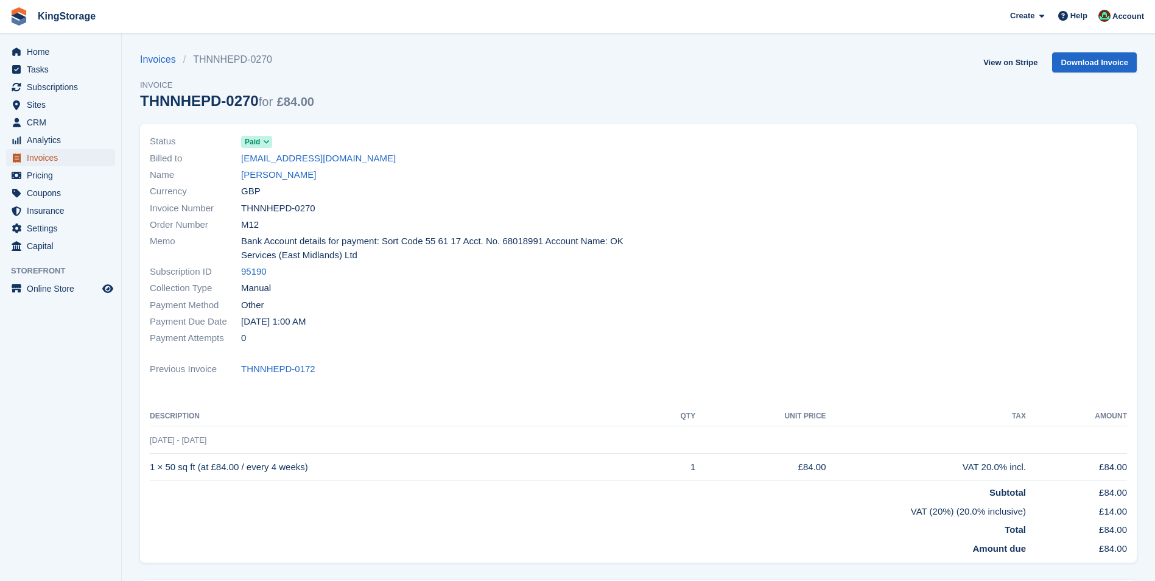
click at [46, 154] on span "Invoices" at bounding box center [63, 157] width 73 height 17
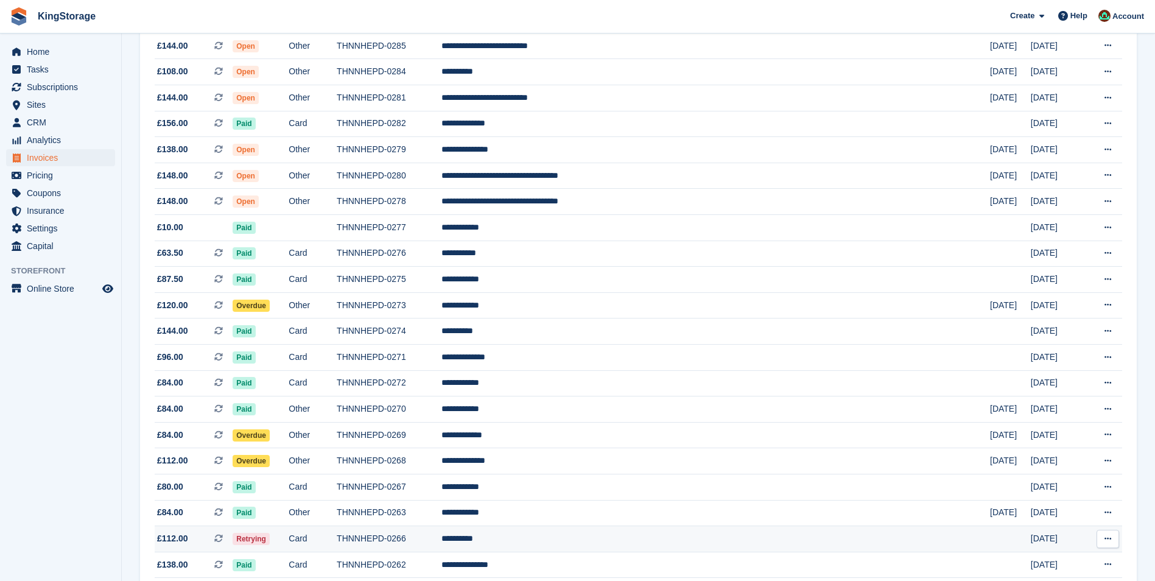
scroll to position [244, 0]
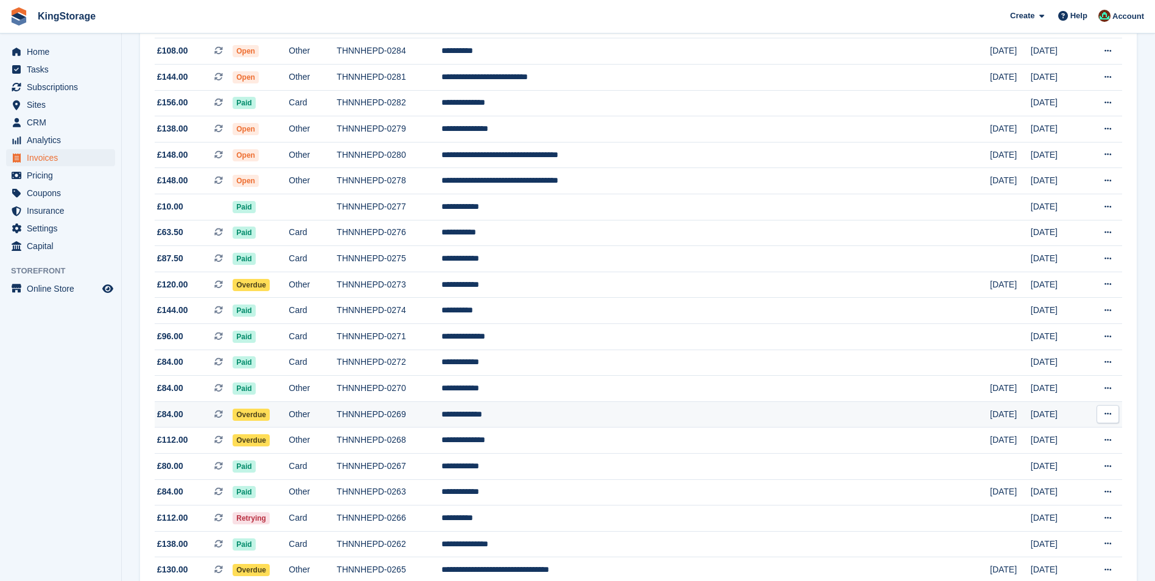
click at [442, 409] on td "THNNHEPD-0269" at bounding box center [389, 414] width 105 height 26
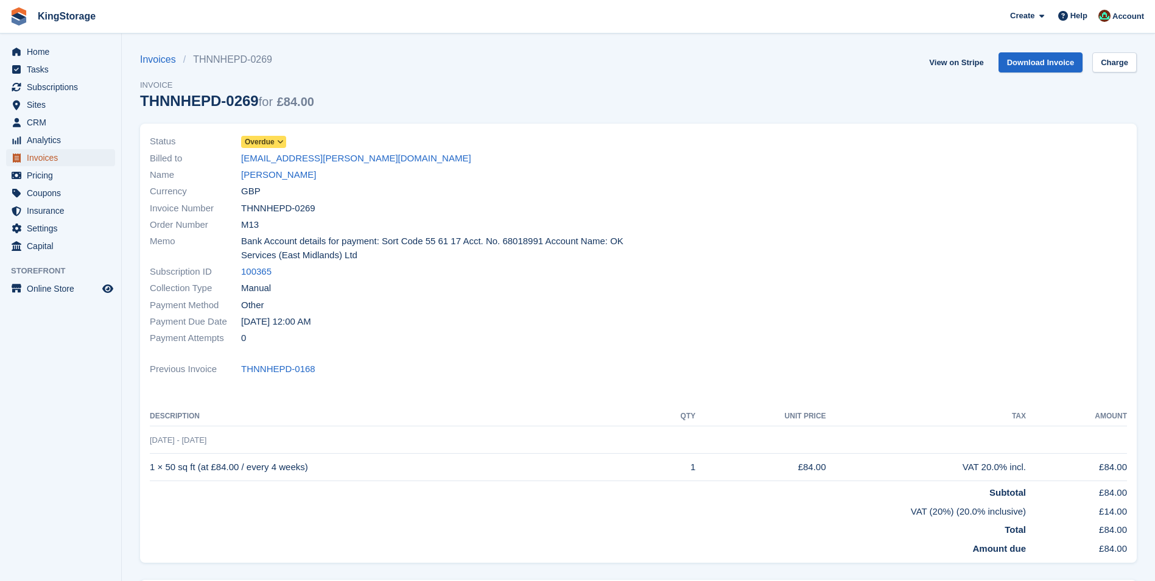
click at [27, 162] on span "Invoices" at bounding box center [63, 157] width 73 height 17
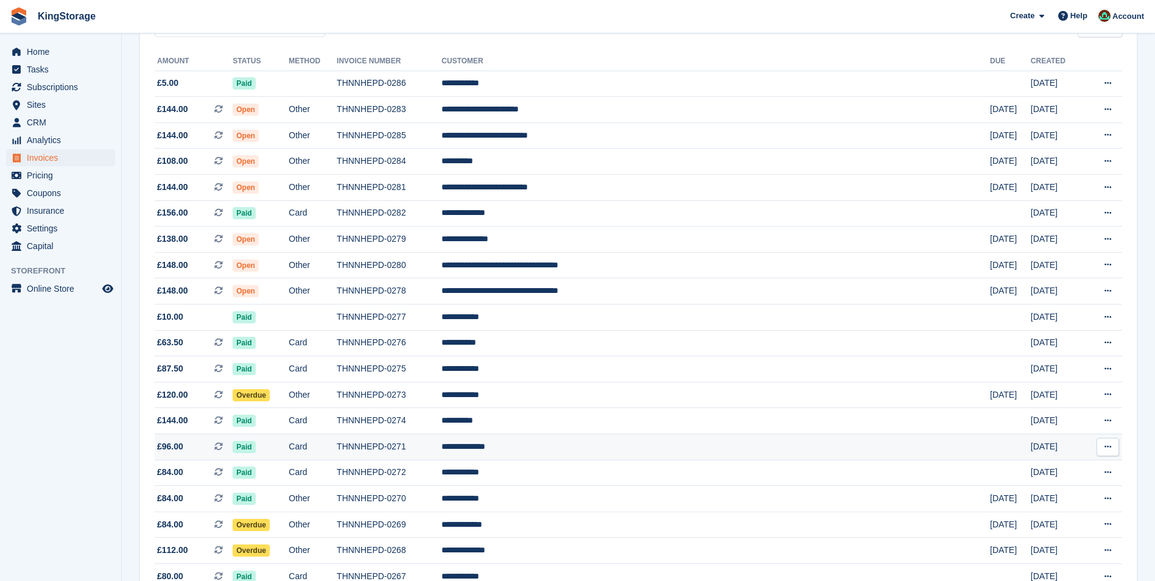
scroll to position [183, 0]
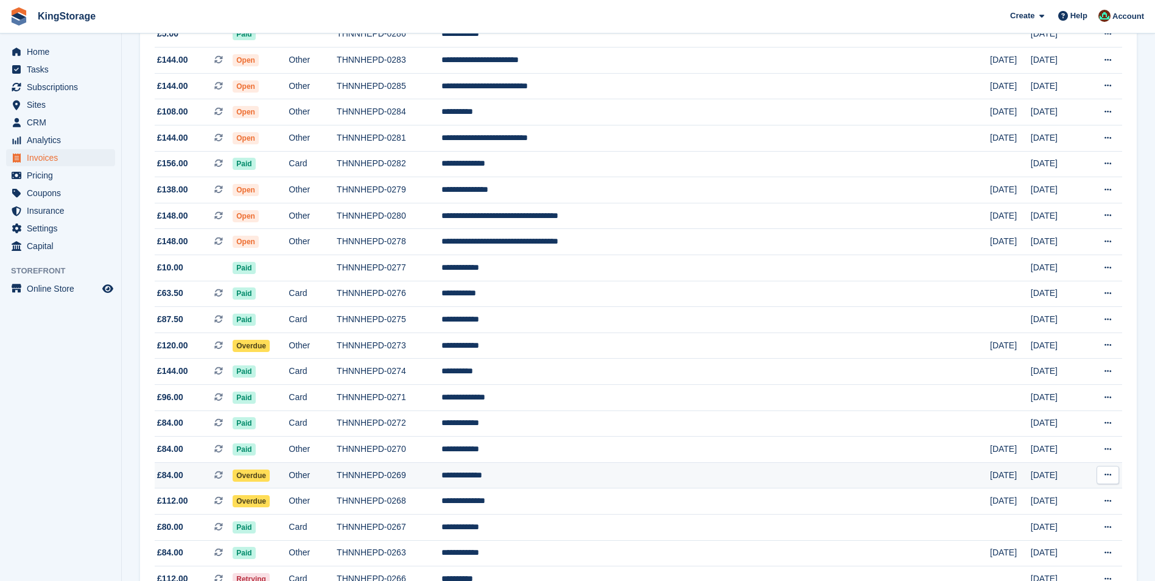
click at [442, 479] on td "THNNHEPD-0269" at bounding box center [389, 475] width 105 height 26
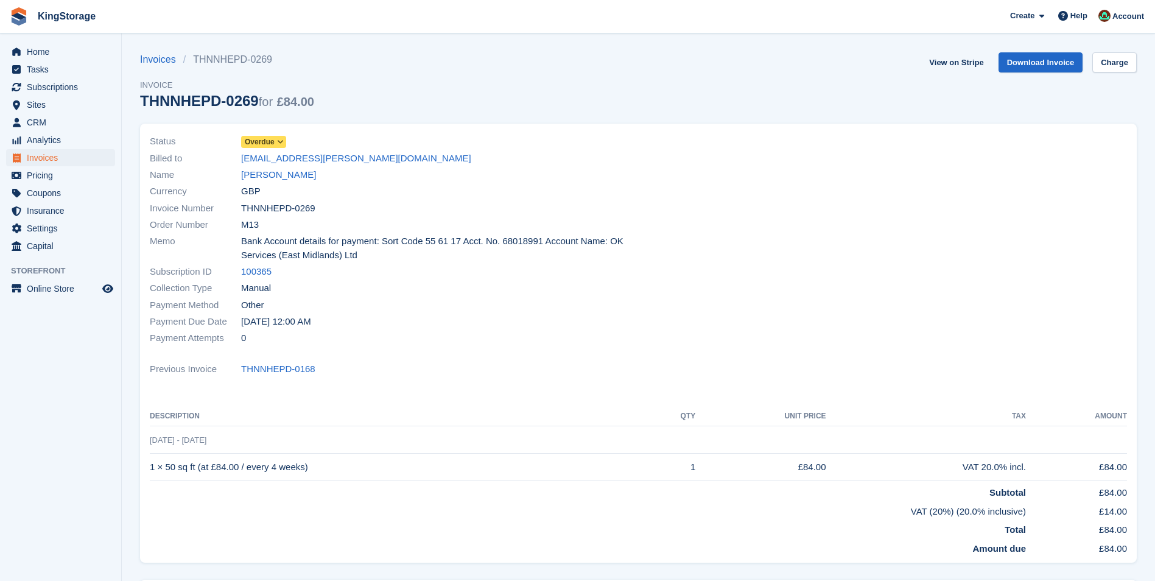
click at [273, 143] on span "Overdue" at bounding box center [260, 141] width 30 height 11
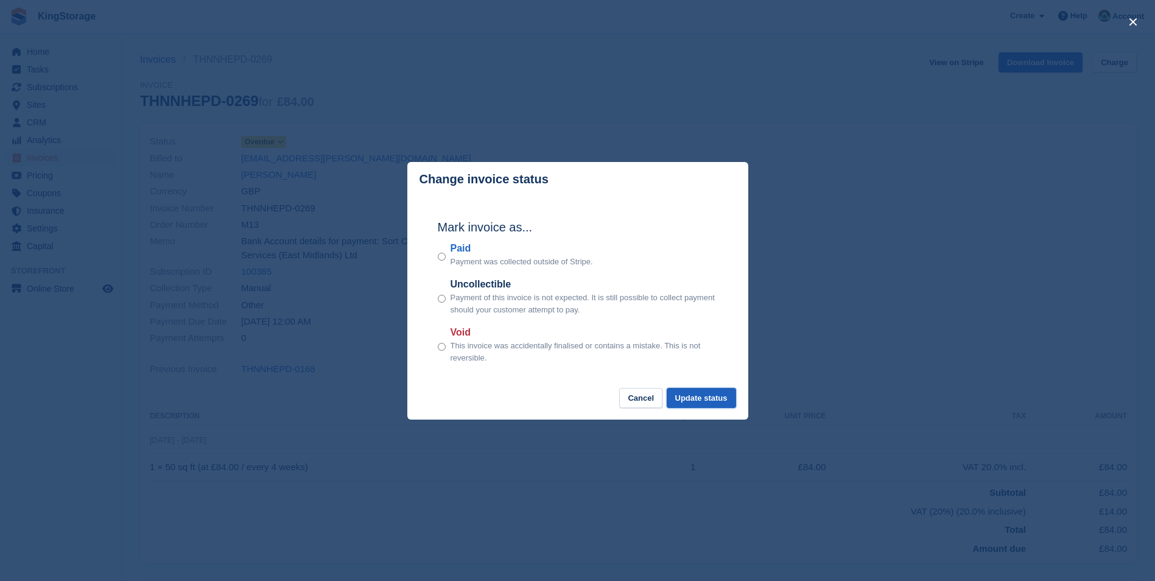
click at [710, 400] on button "Update status" at bounding box center [701, 398] width 69 height 20
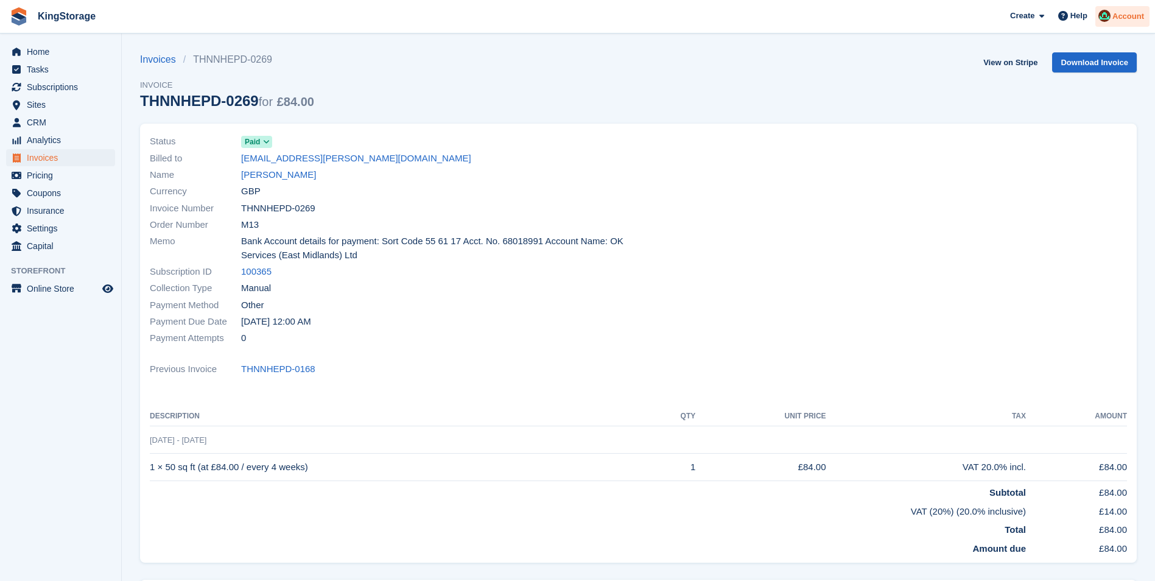
click at [1136, 16] on span "Account" at bounding box center [1129, 16] width 32 height 12
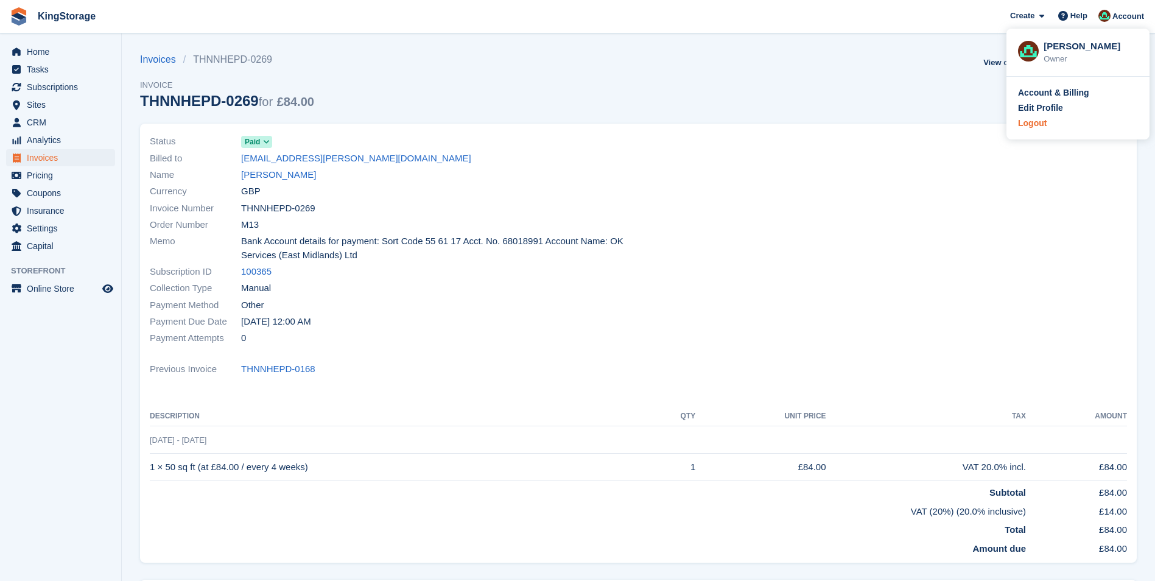
click at [1054, 129] on div "Logout" at bounding box center [1078, 123] width 120 height 13
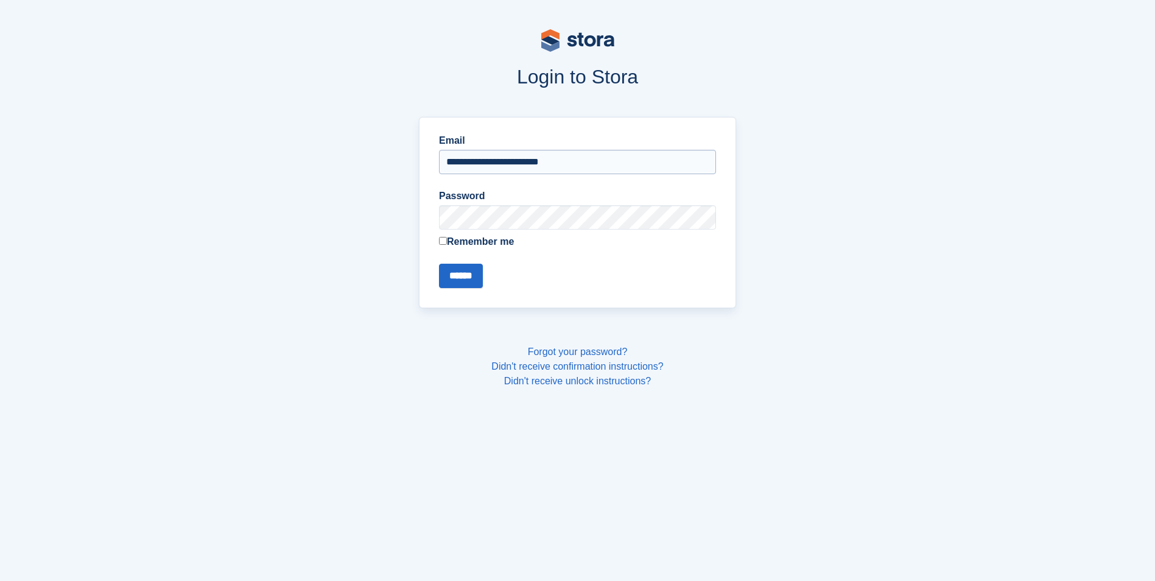
click at [560, 161] on input "**********" at bounding box center [577, 162] width 277 height 24
type input "**********"
click at [453, 272] on input "******" at bounding box center [461, 276] width 44 height 24
